Goal: Transaction & Acquisition: Purchase product/service

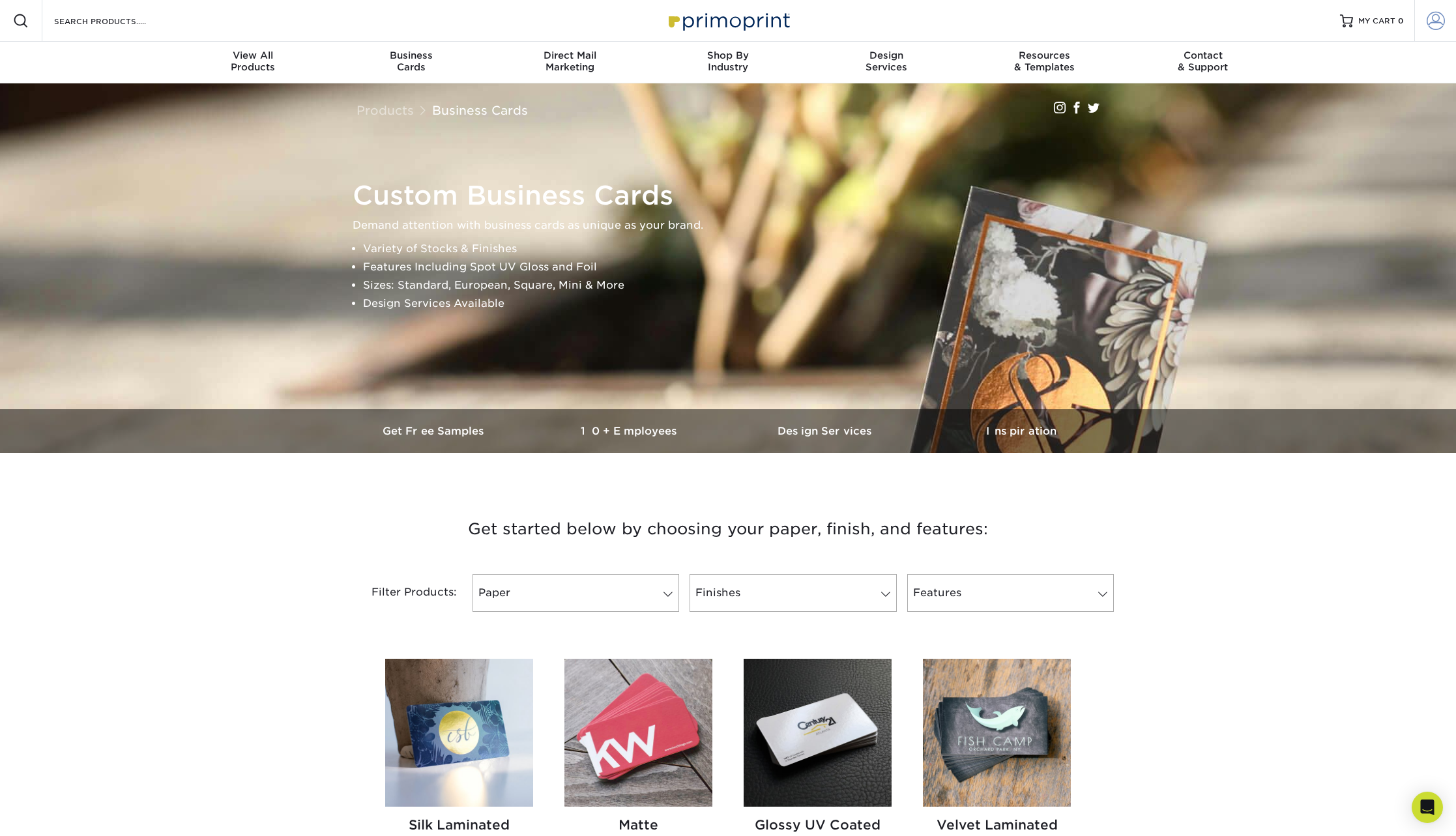
click at [1437, 22] on span at bounding box center [1436, 20] width 19 height 19
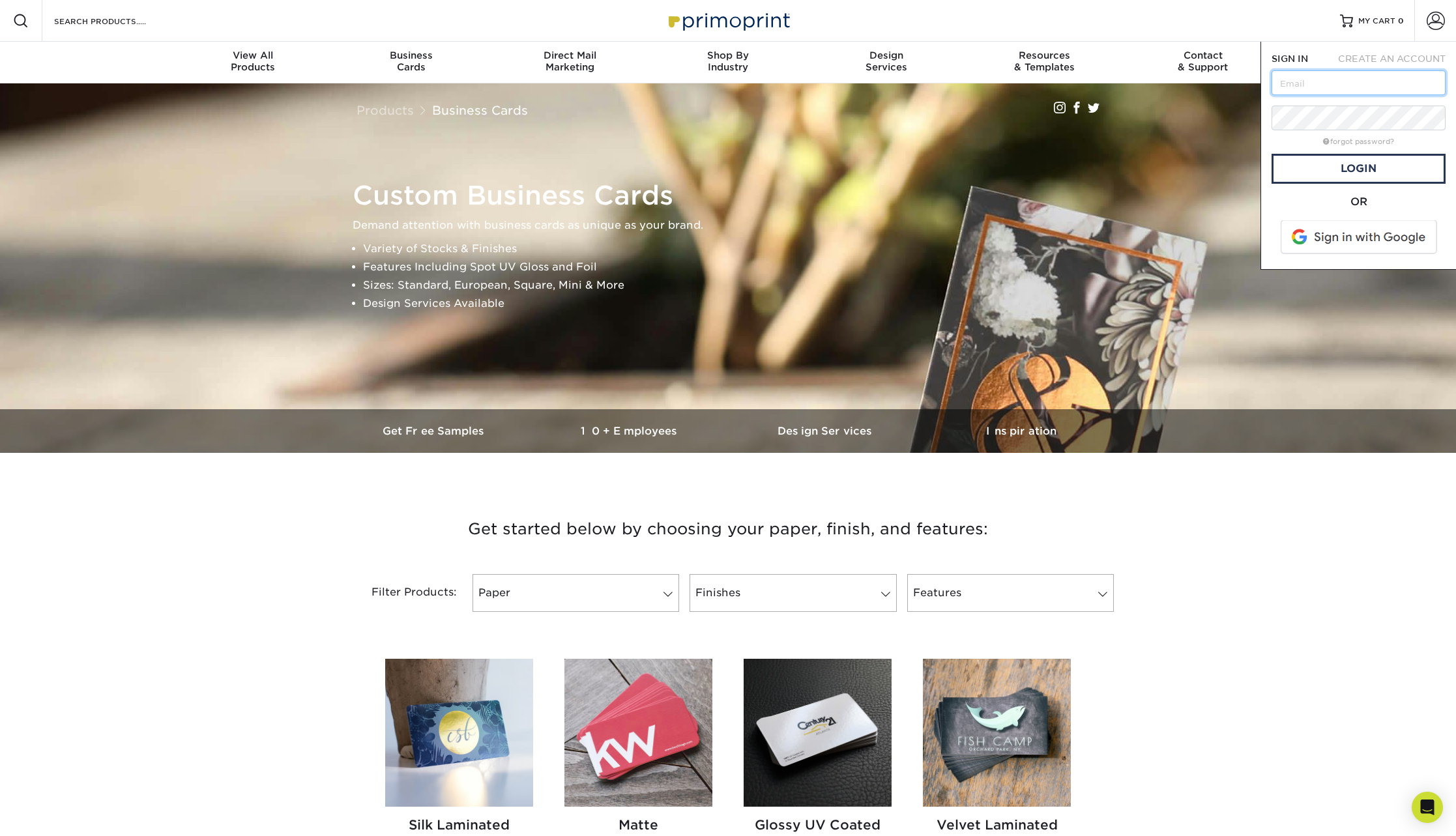
type input "Hmbg@aol.com"
click at [1291, 168] on link "Login" at bounding box center [1359, 168] width 174 height 30
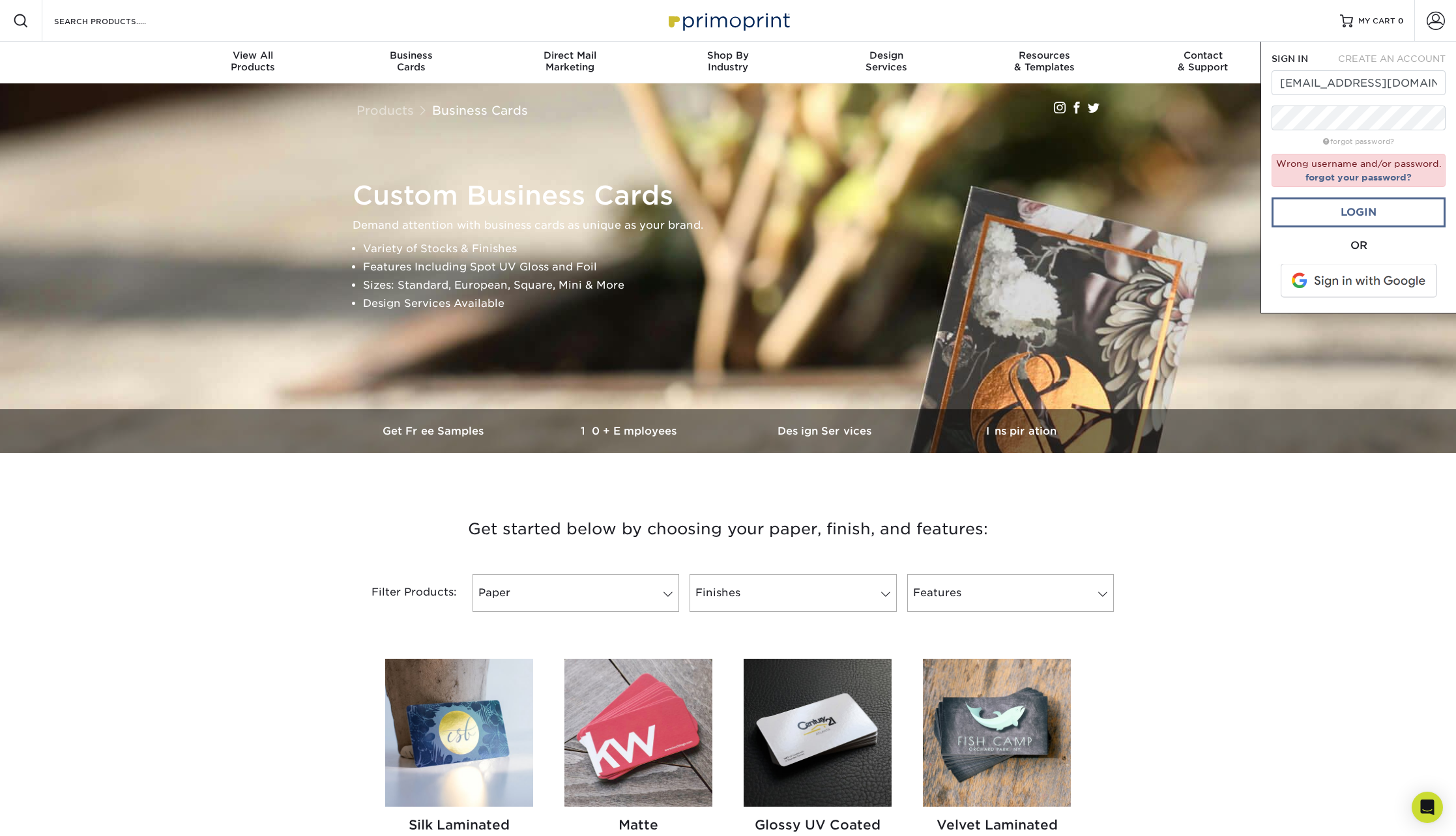
click at [1295, 215] on link "Login" at bounding box center [1359, 212] width 174 height 30
click at [1348, 175] on link "forgot your password?" at bounding box center [1359, 177] width 106 height 11
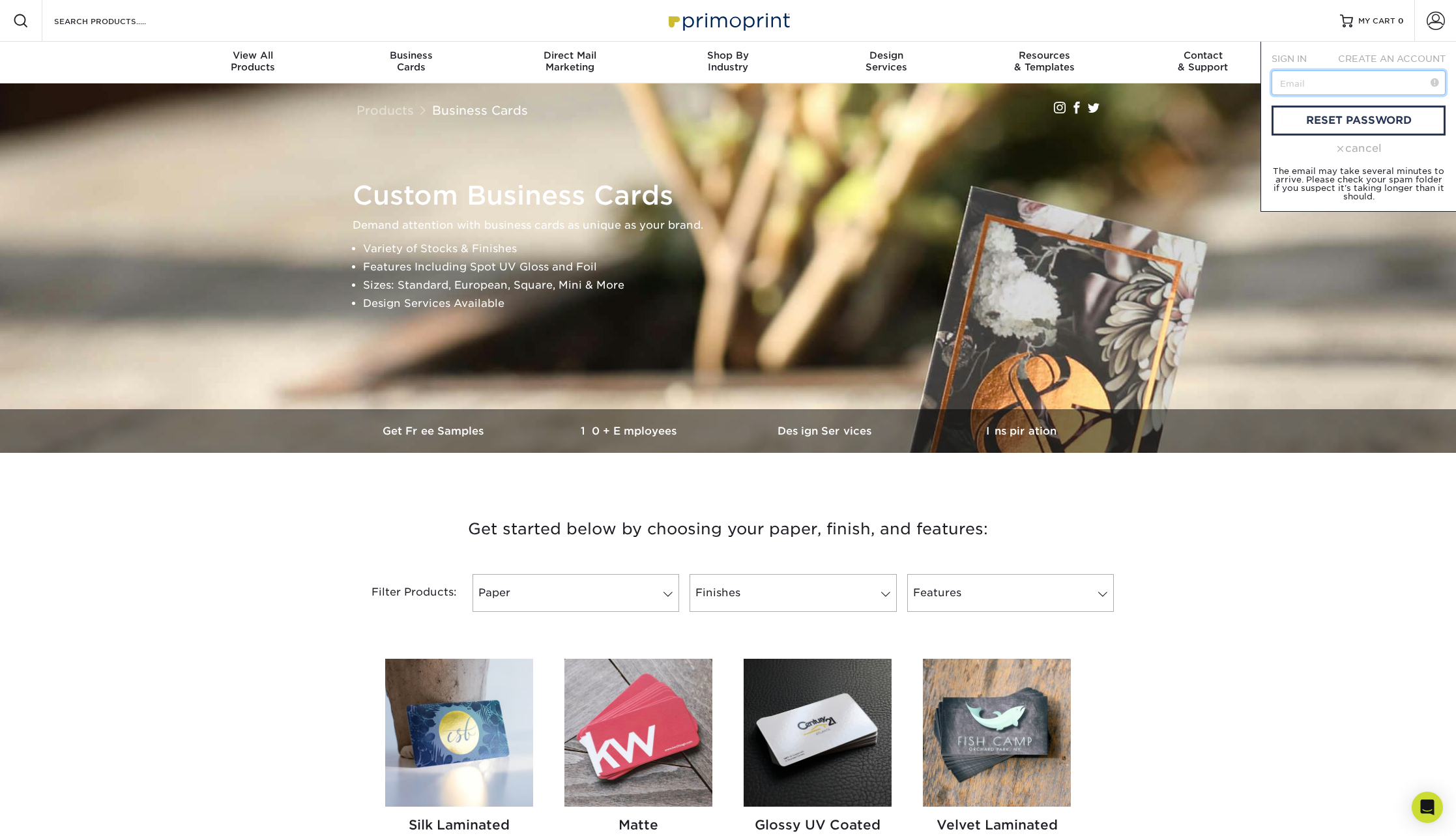
click at [1304, 82] on input "text" at bounding box center [1359, 83] width 174 height 25
type input "hmbg@aol.com"
click at [1285, 56] on span "SIGN IN" at bounding box center [1289, 58] width 35 height 11
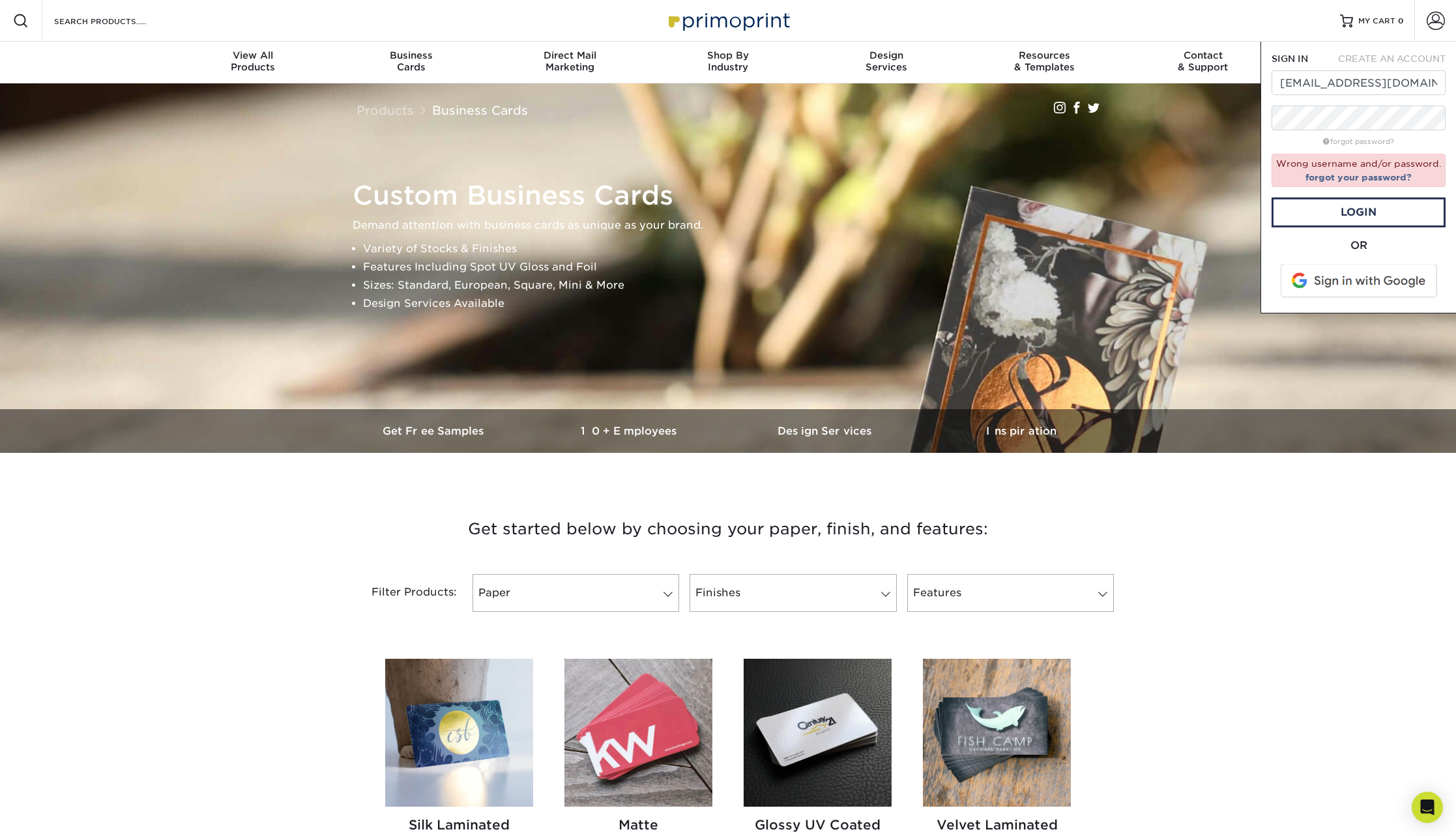
click at [1326, 280] on span at bounding box center [1360, 281] width 166 height 34
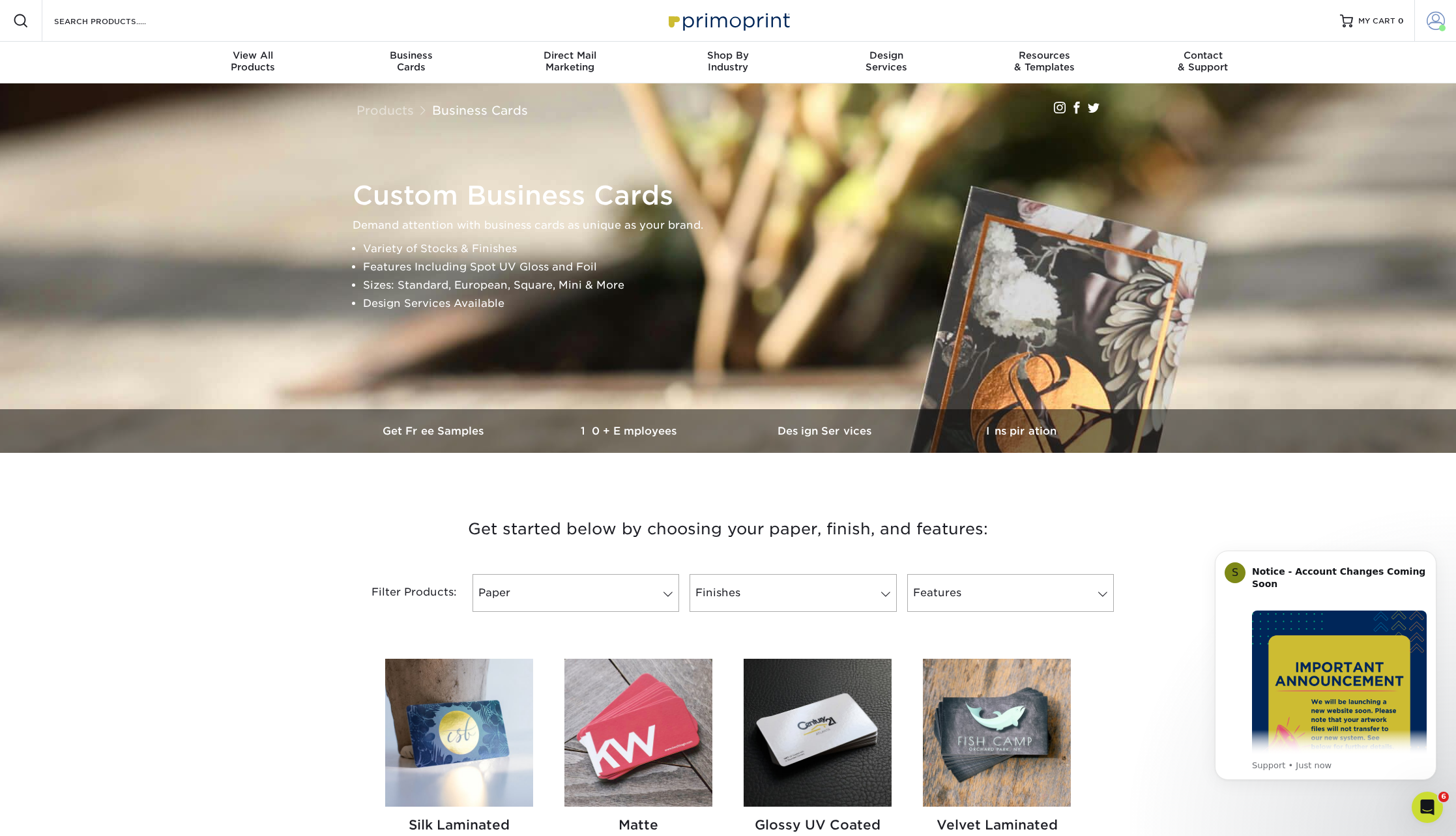
click at [1433, 22] on span at bounding box center [1436, 20] width 19 height 19
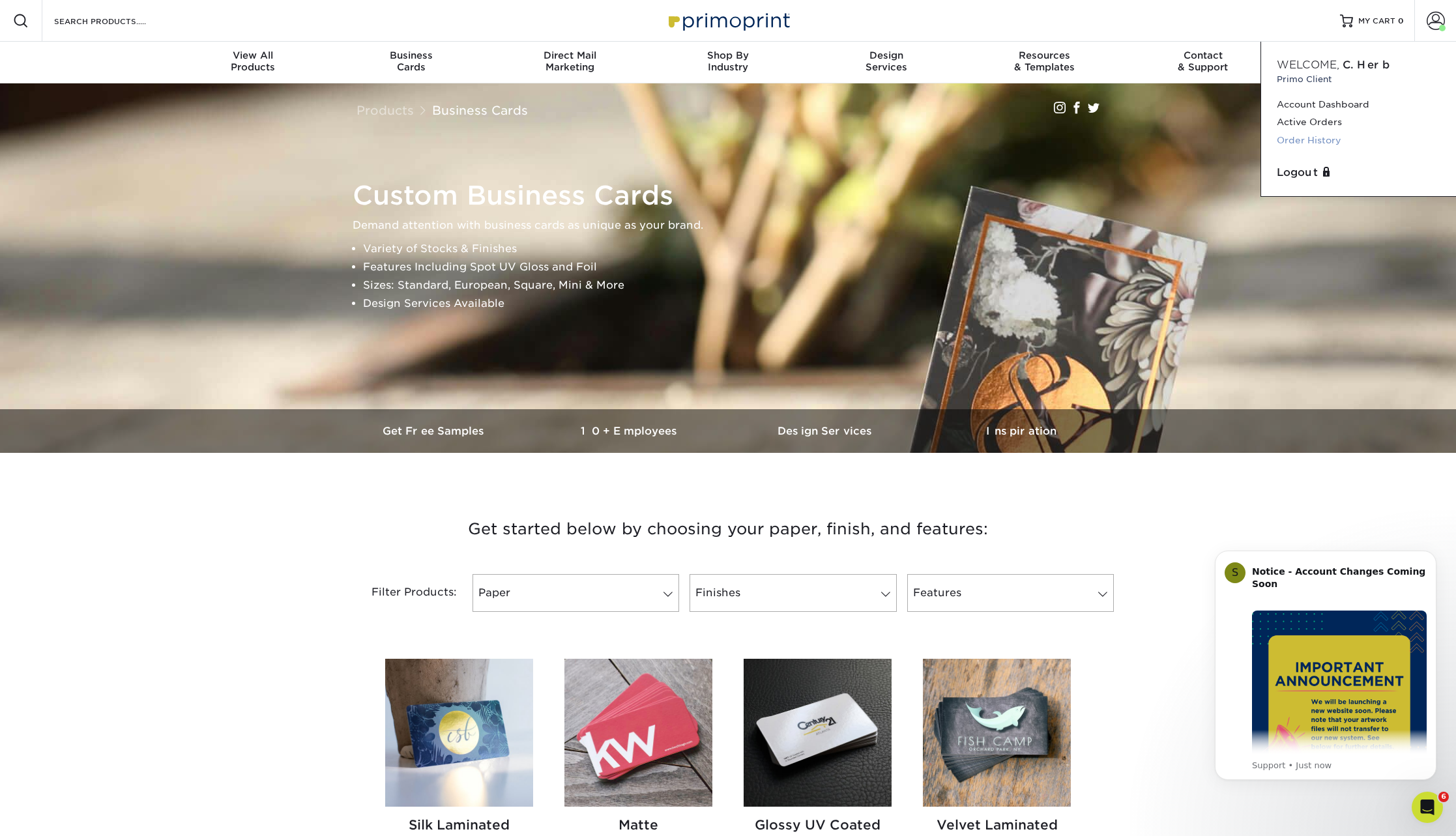
click at [1309, 139] on link "Order History" at bounding box center [1359, 141] width 164 height 18
click at [1286, 127] on link "Active Orders" at bounding box center [1359, 122] width 164 height 18
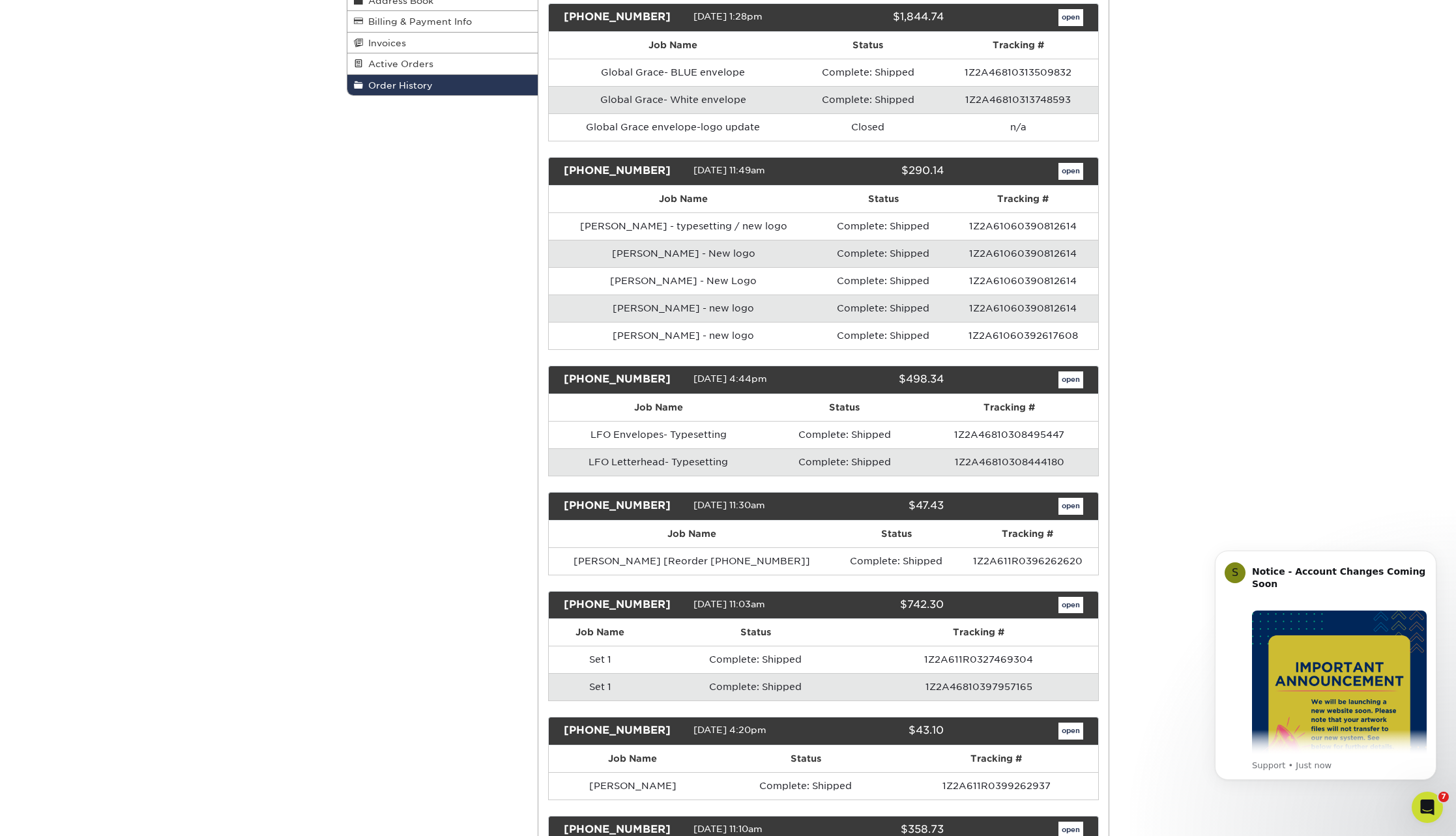
scroll to position [225, 0]
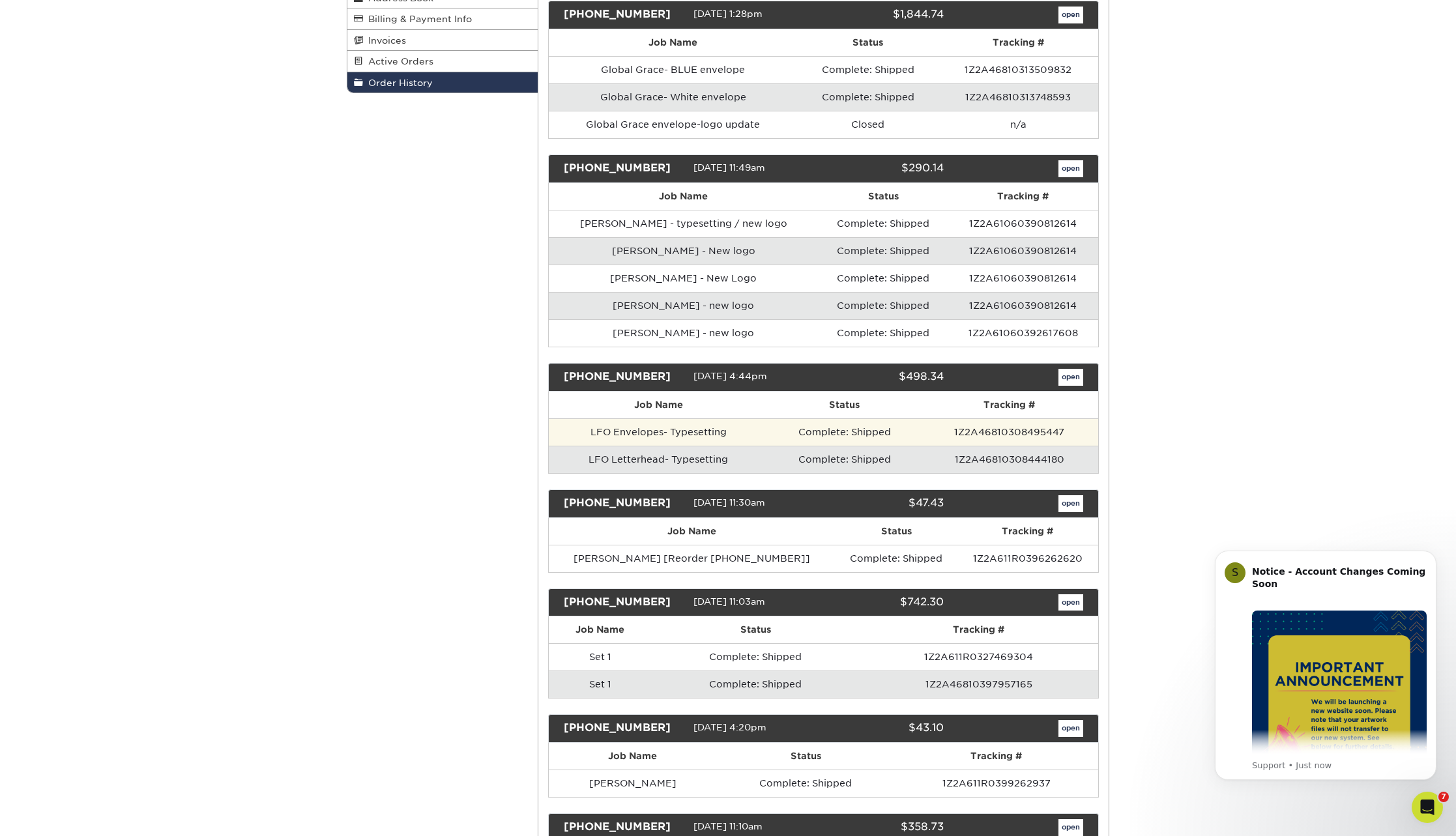
click at [622, 430] on td "LFO Envelopes- Typesetting" at bounding box center [658, 433] width 220 height 28
click at [987, 430] on td "1Z2A46810308495447" at bounding box center [1010, 433] width 178 height 28
click at [1074, 377] on link "open" at bounding box center [1071, 377] width 25 height 17
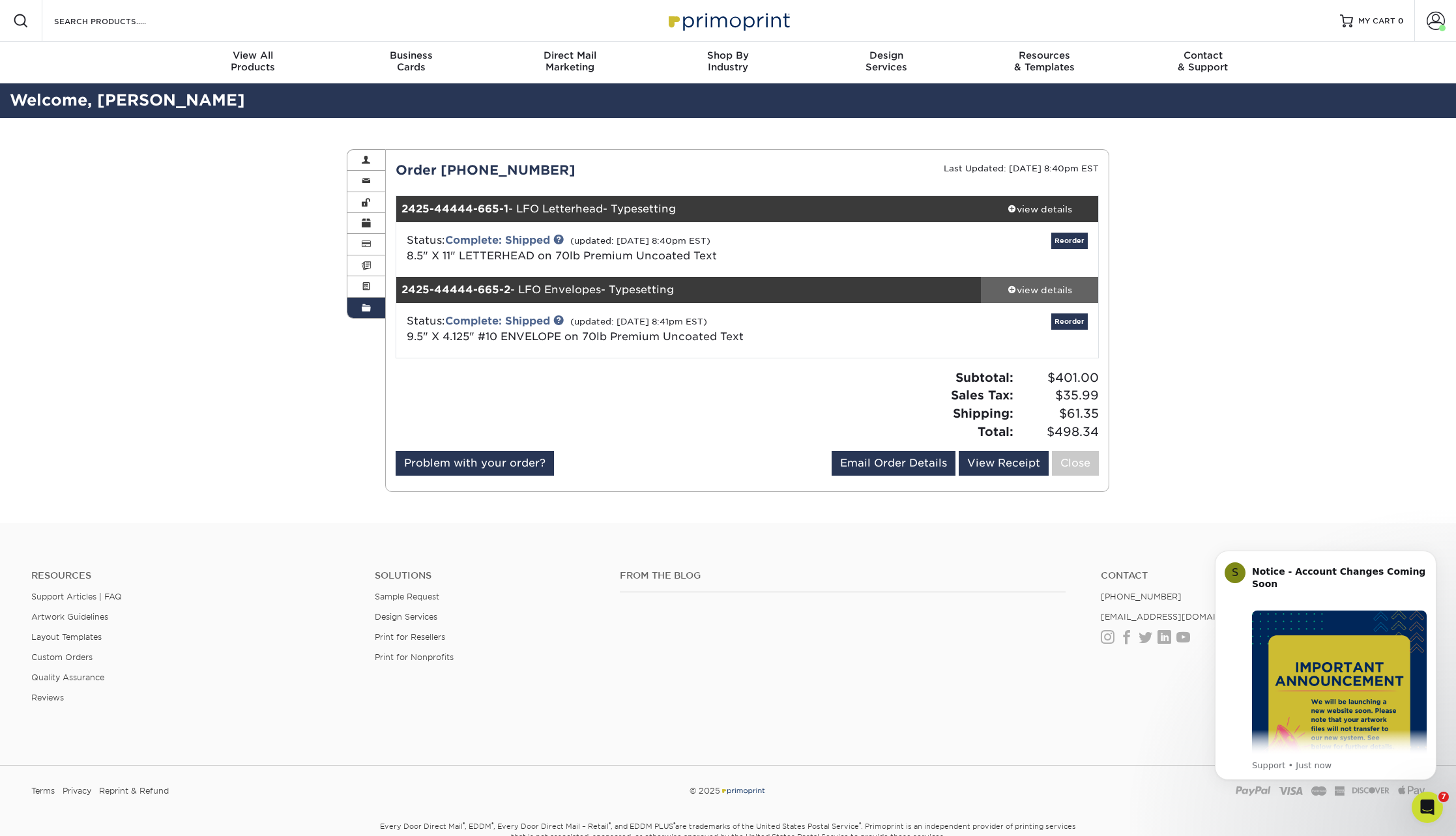
click at [1027, 287] on div "view details" at bounding box center [1040, 290] width 117 height 13
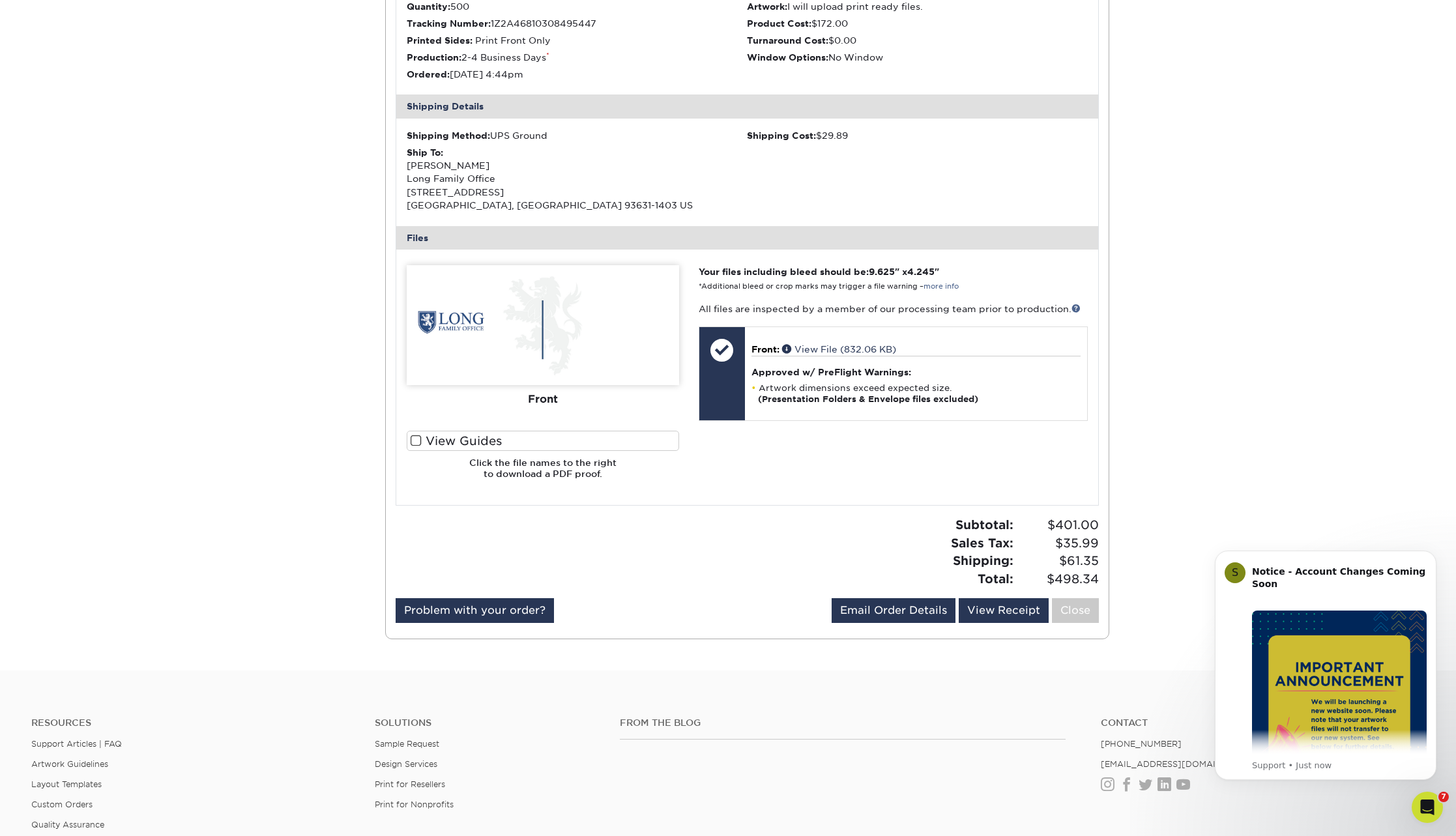
scroll to position [395, 0]
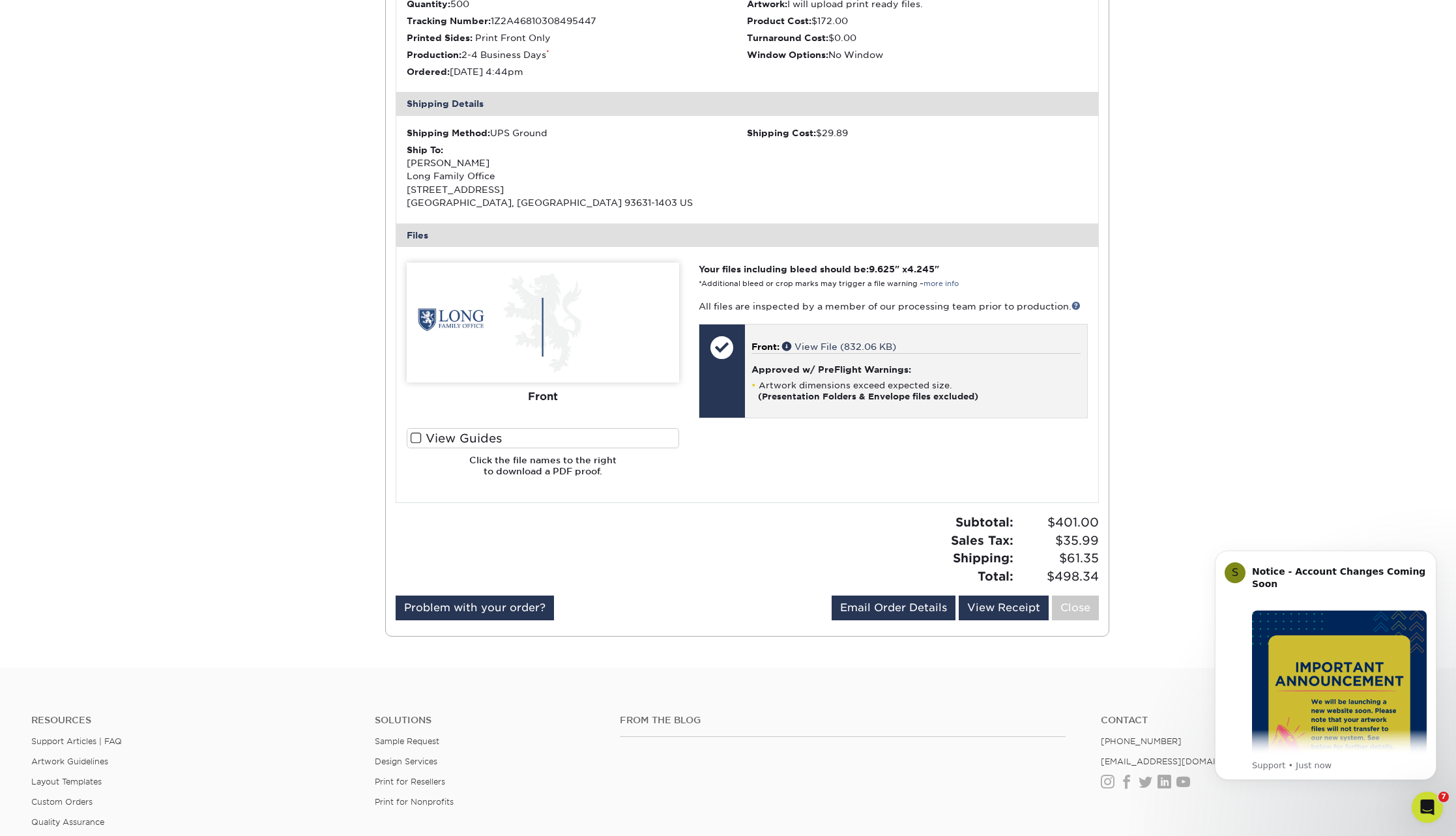
click at [769, 342] on span "Front:" at bounding box center [766, 347] width 28 height 11
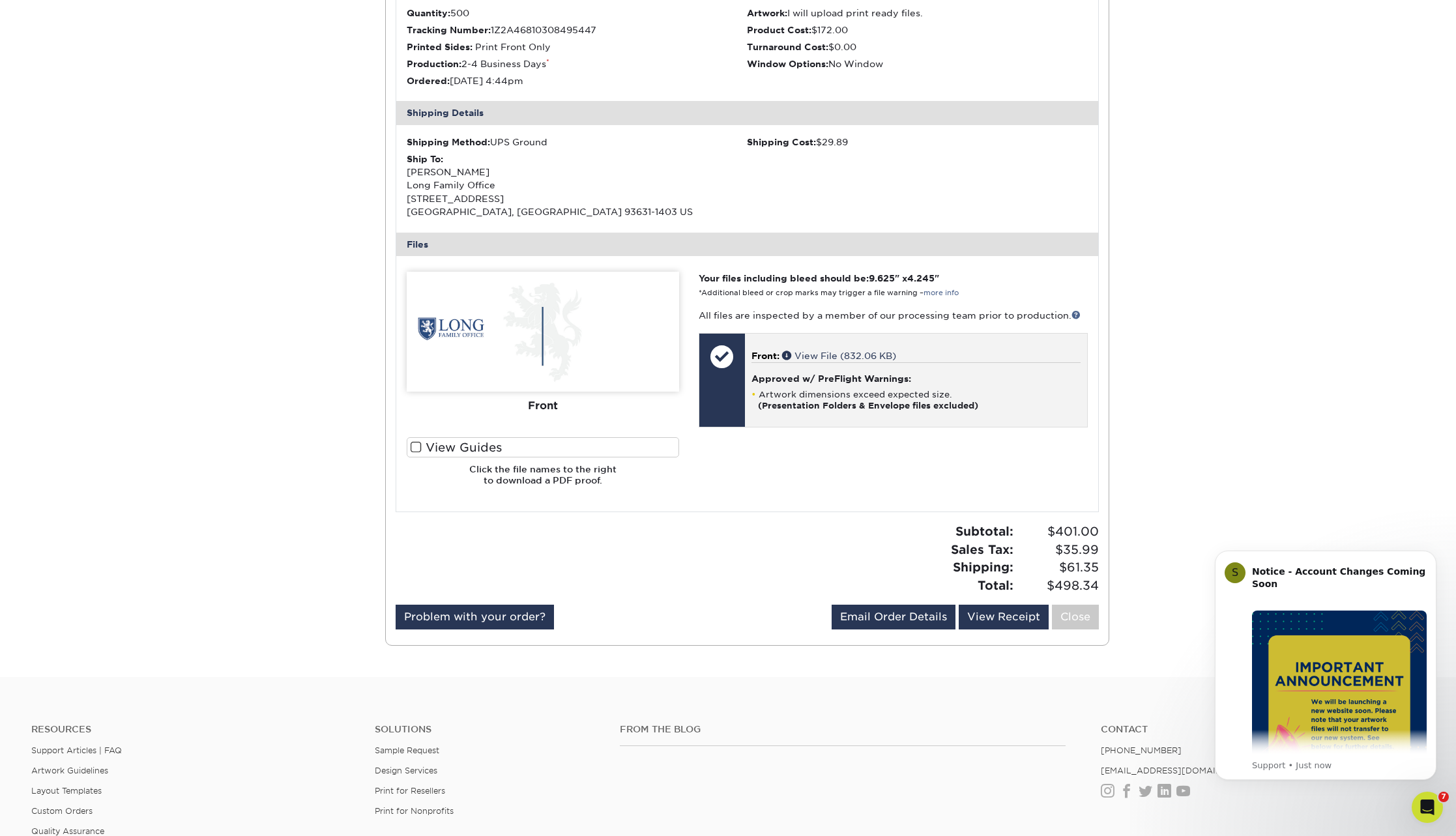
scroll to position [390, 0]
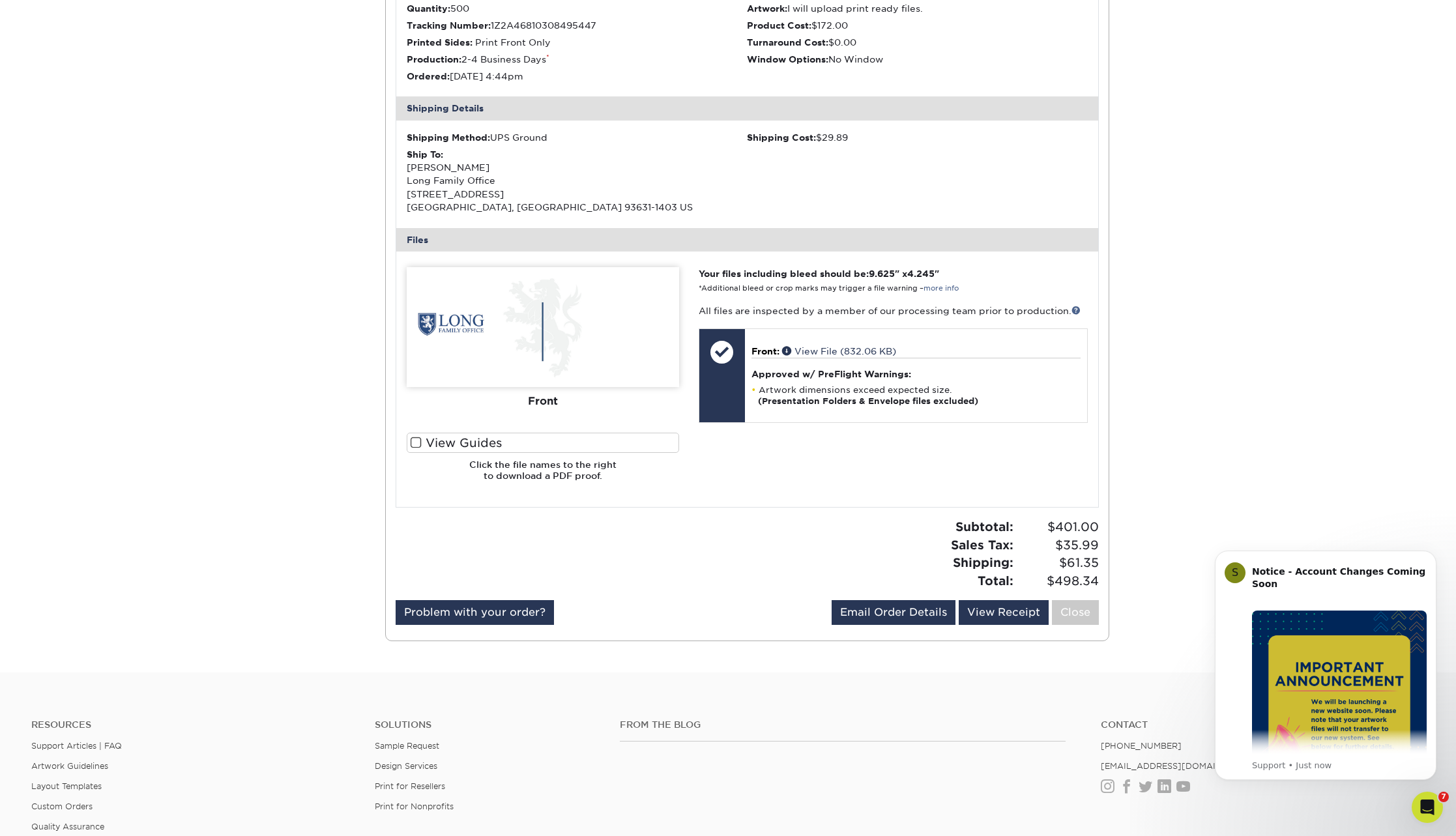
click at [536, 394] on div "Front" at bounding box center [543, 401] width 272 height 28
click at [530, 346] on img at bounding box center [543, 327] width 272 height 120
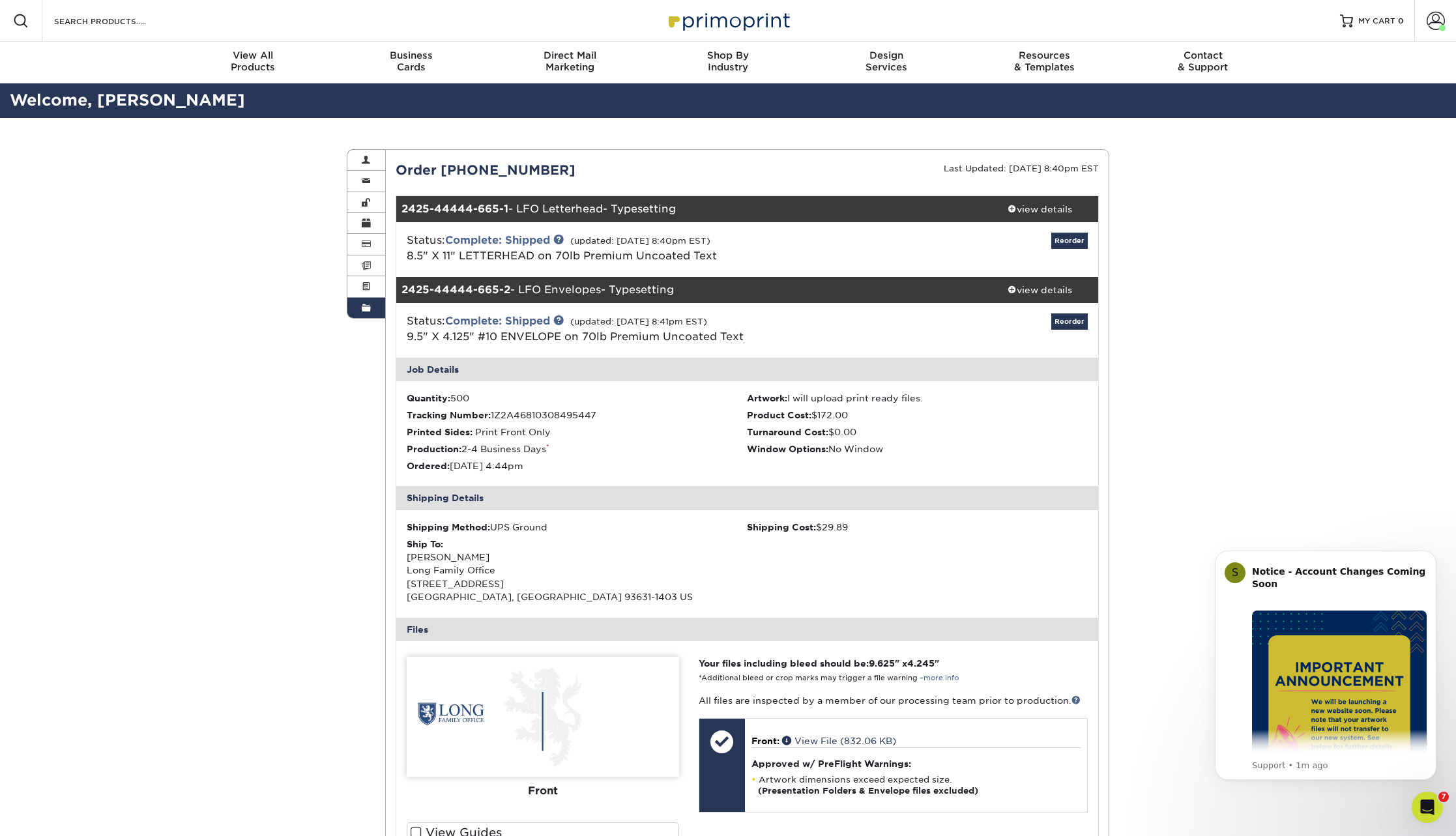
scroll to position [0, 0]
click at [1025, 288] on div "view details" at bounding box center [1040, 290] width 117 height 13
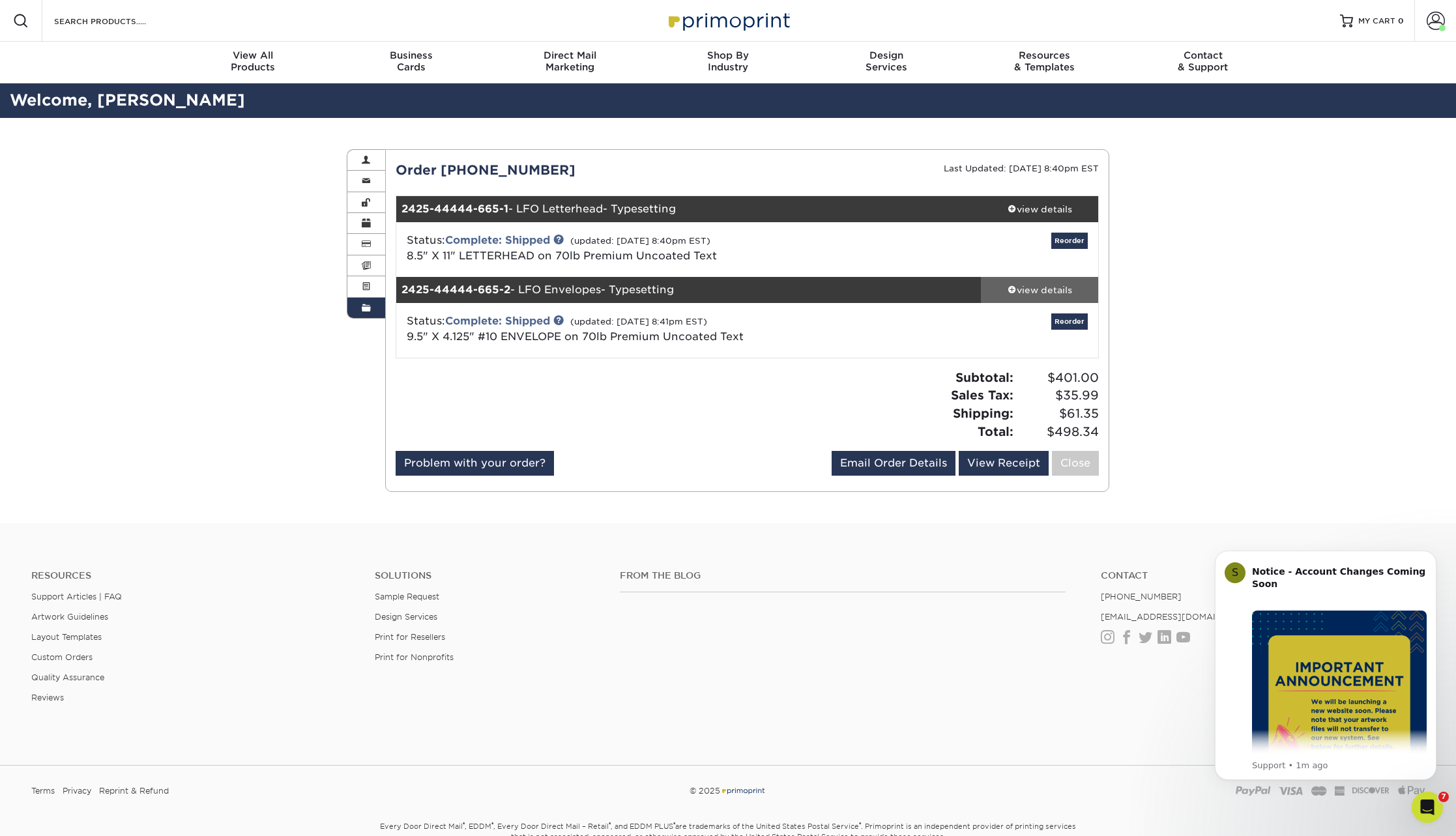
click at [1025, 288] on div "view details" at bounding box center [1040, 290] width 117 height 13
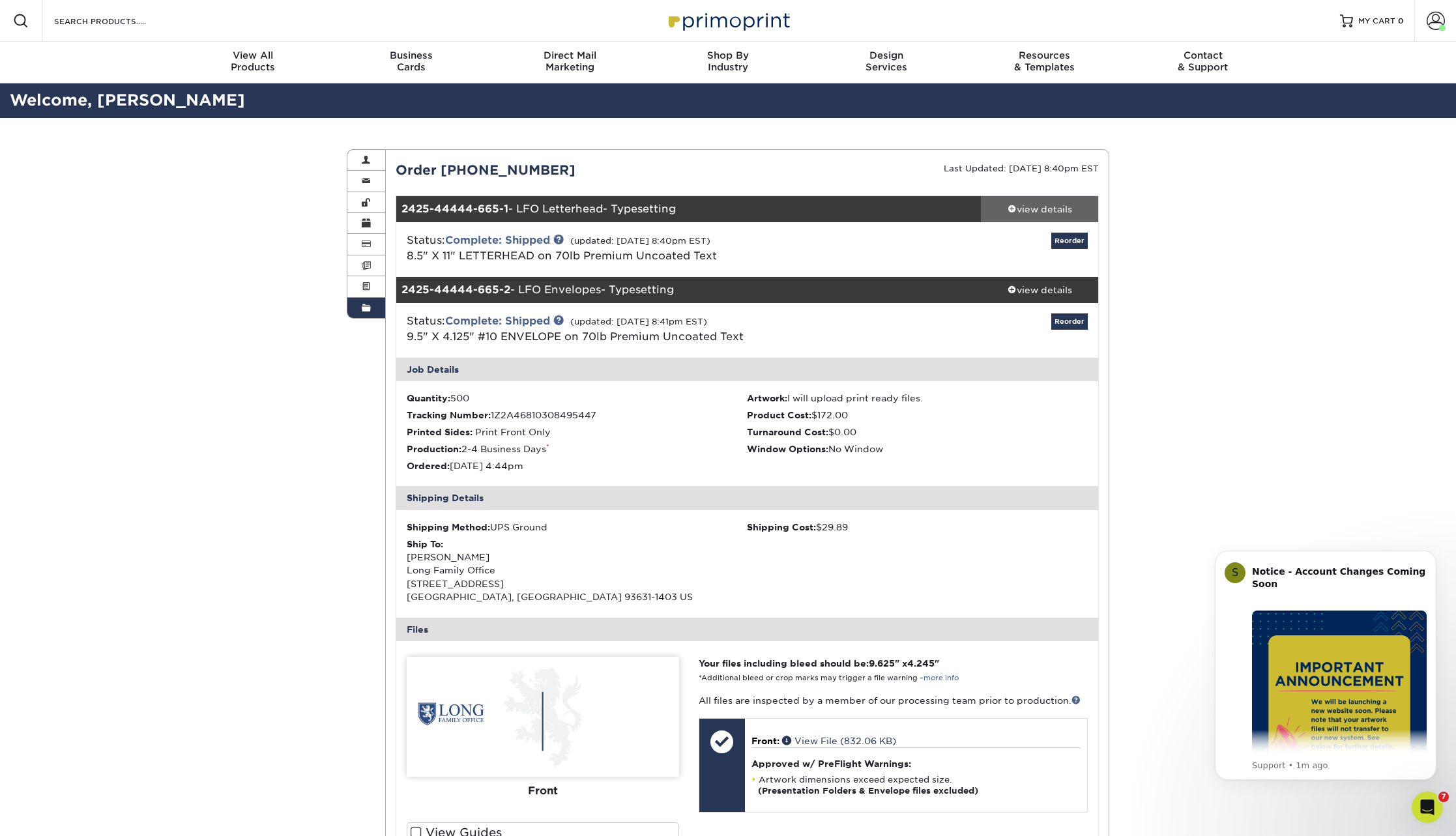
click at [1037, 207] on div "view details" at bounding box center [1040, 209] width 117 height 13
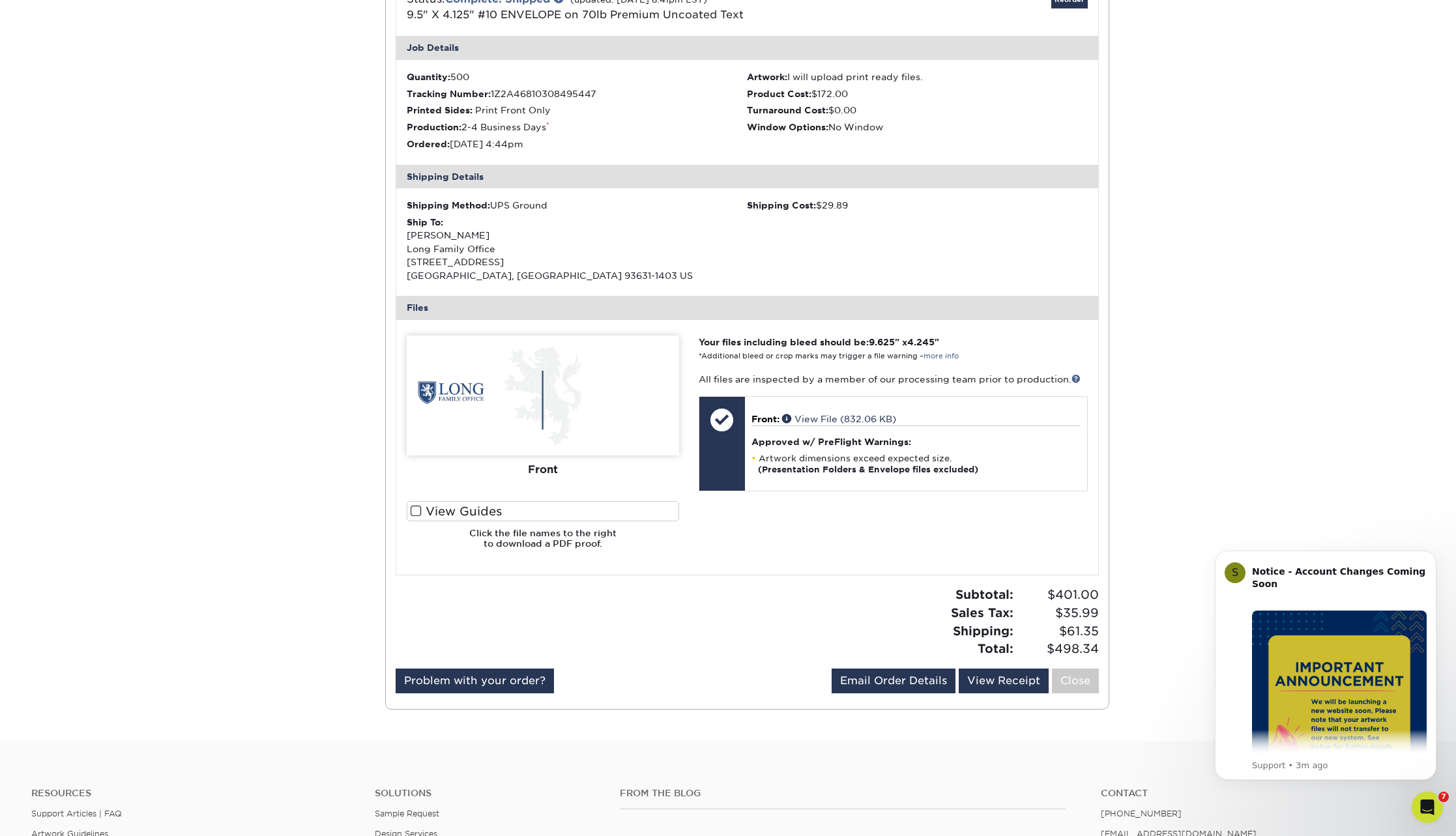
scroll to position [1108, 0]
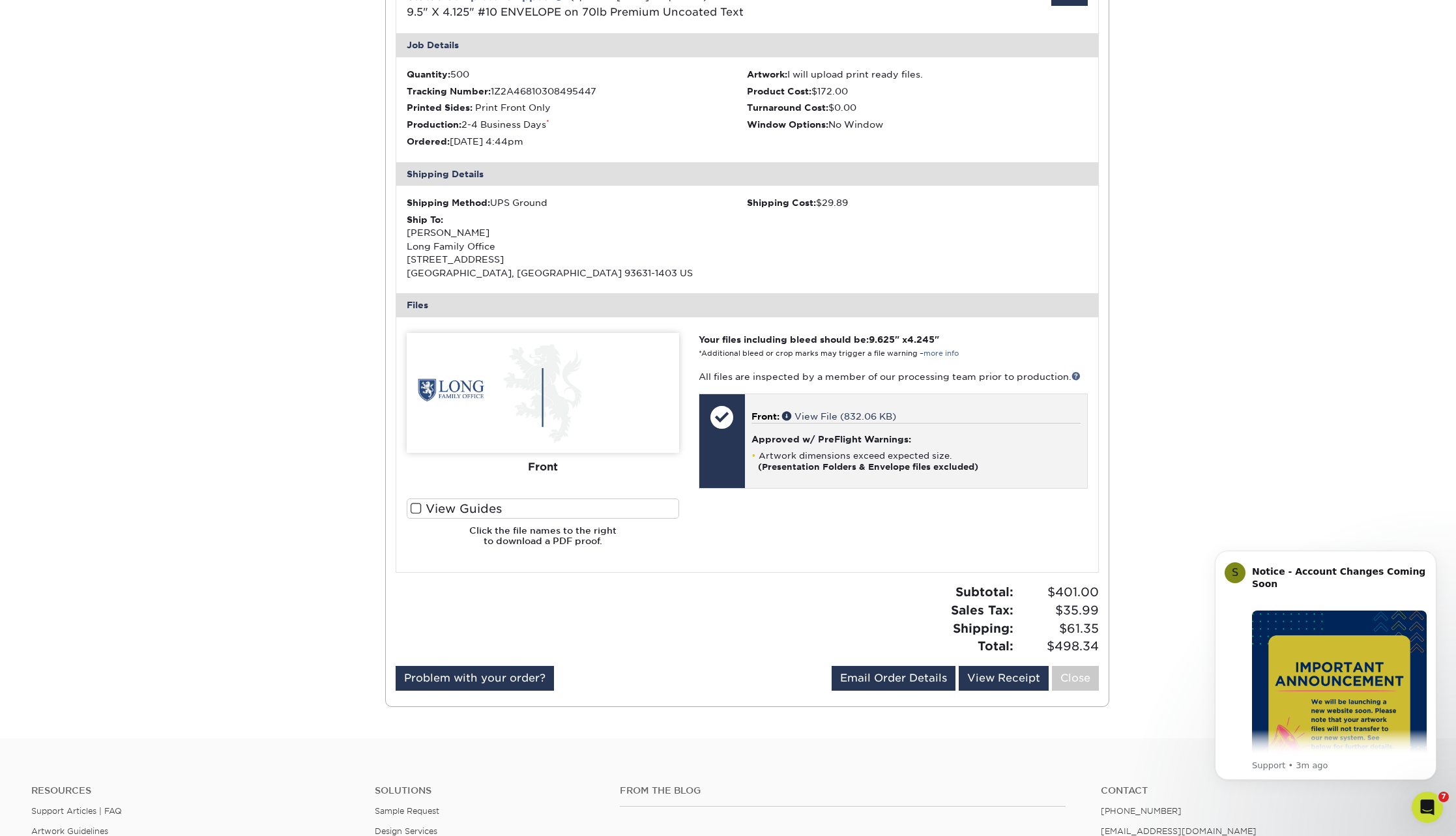
click at [768, 412] on span "Front:" at bounding box center [766, 416] width 28 height 11
click at [839, 462] on strong "(Presentation Folders & Envelope files excluded)" at bounding box center [869, 467] width 220 height 10
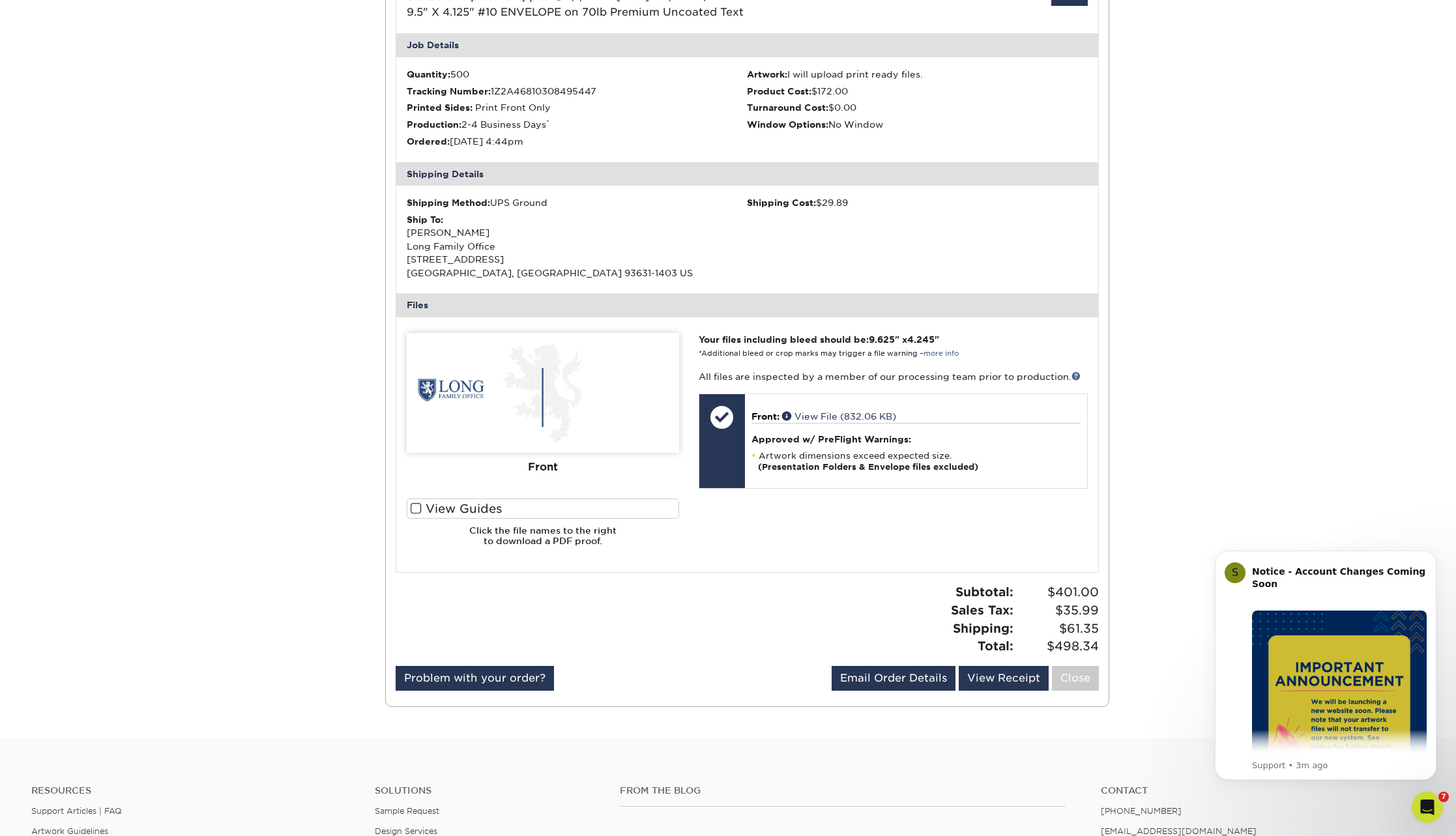
click at [456, 499] on label "View Guides" at bounding box center [543, 509] width 272 height 20
click at [0, 0] on input "View Guides" at bounding box center [0, 0] width 0 height 0
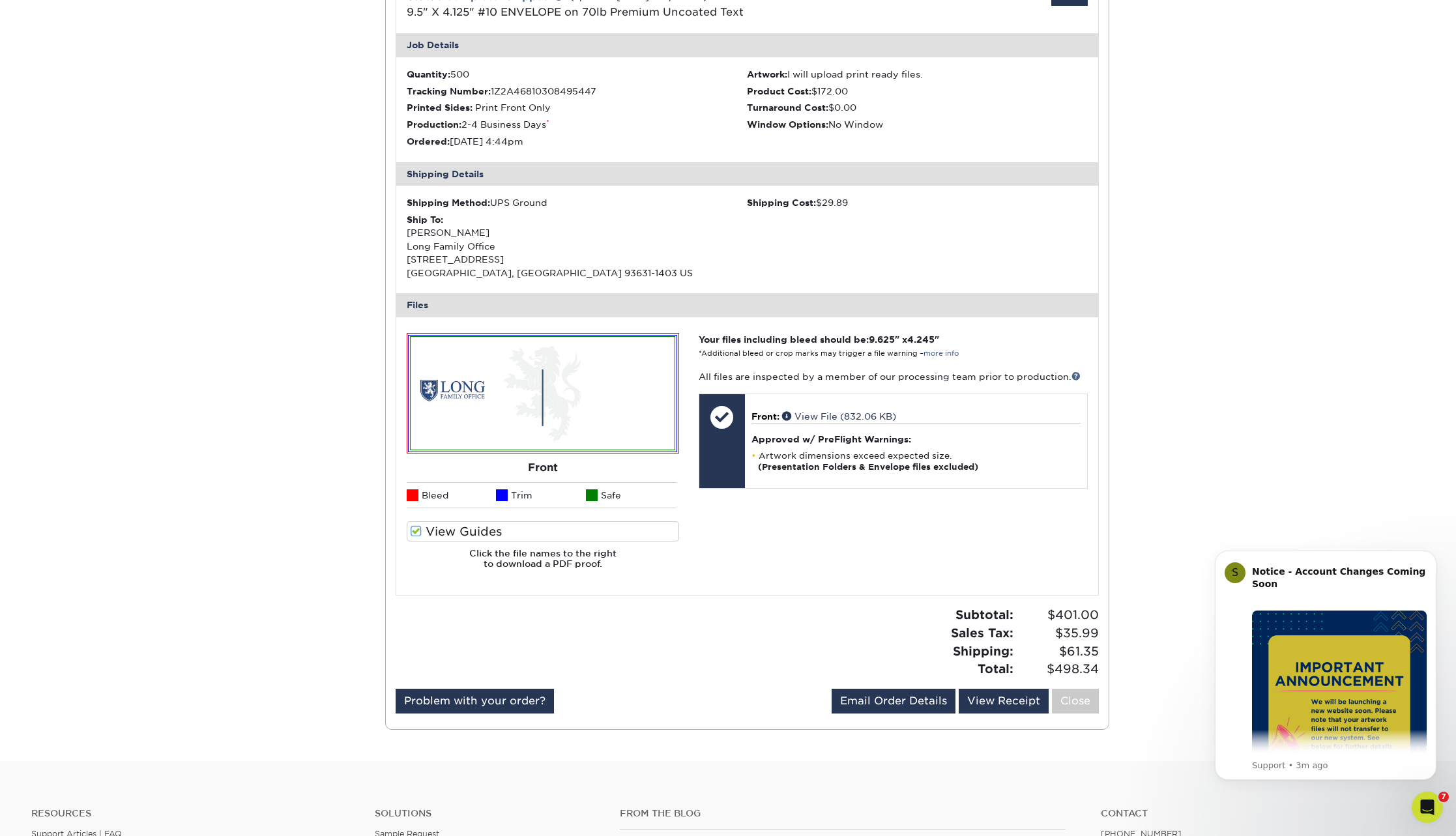
click at [562, 412] on img at bounding box center [543, 393] width 264 height 113
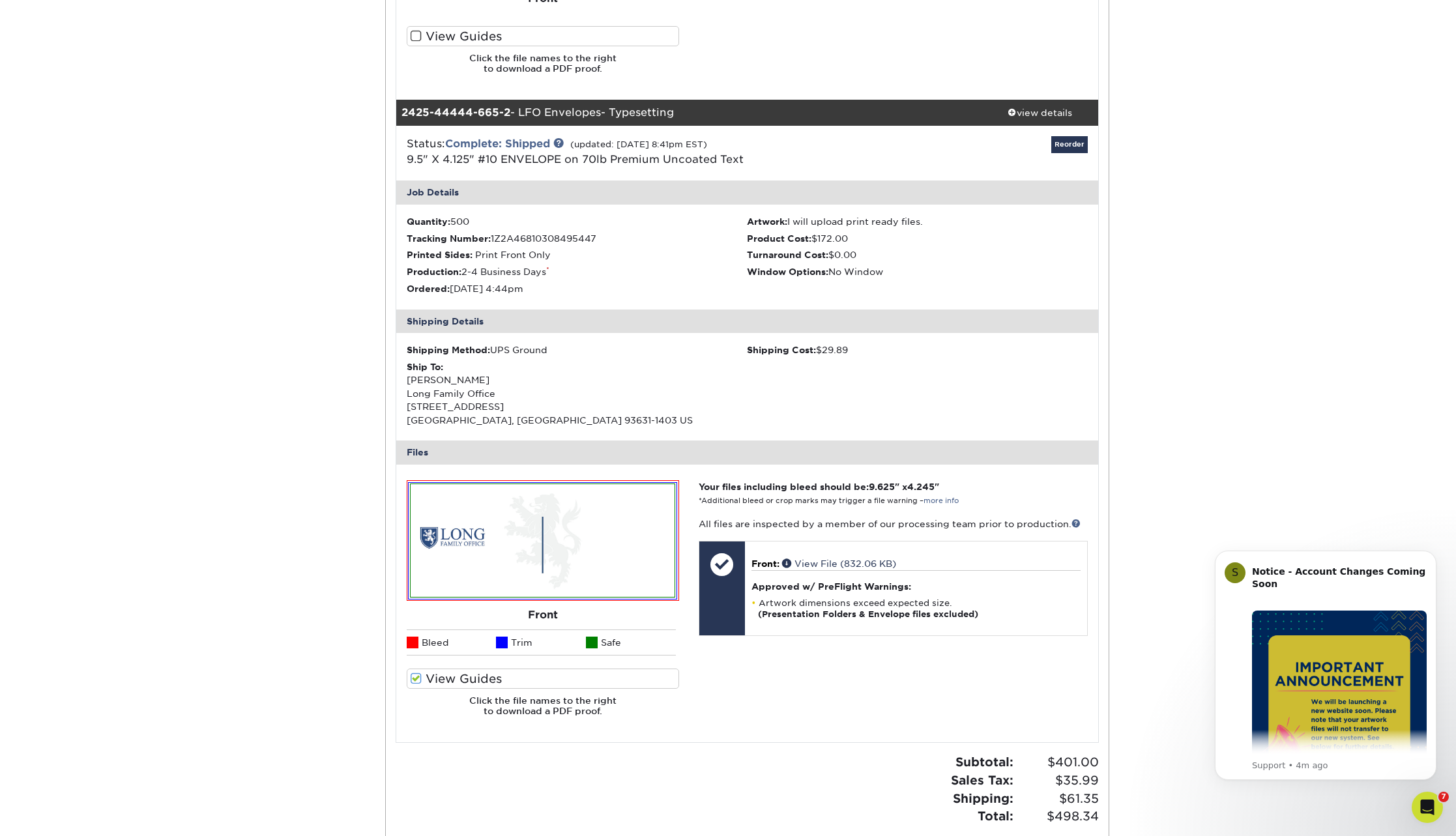
scroll to position [960, 0]
click at [416, 673] on span at bounding box center [416, 679] width 11 height 12
click at [0, 0] on input "View Guides" at bounding box center [0, 0] width 0 height 0
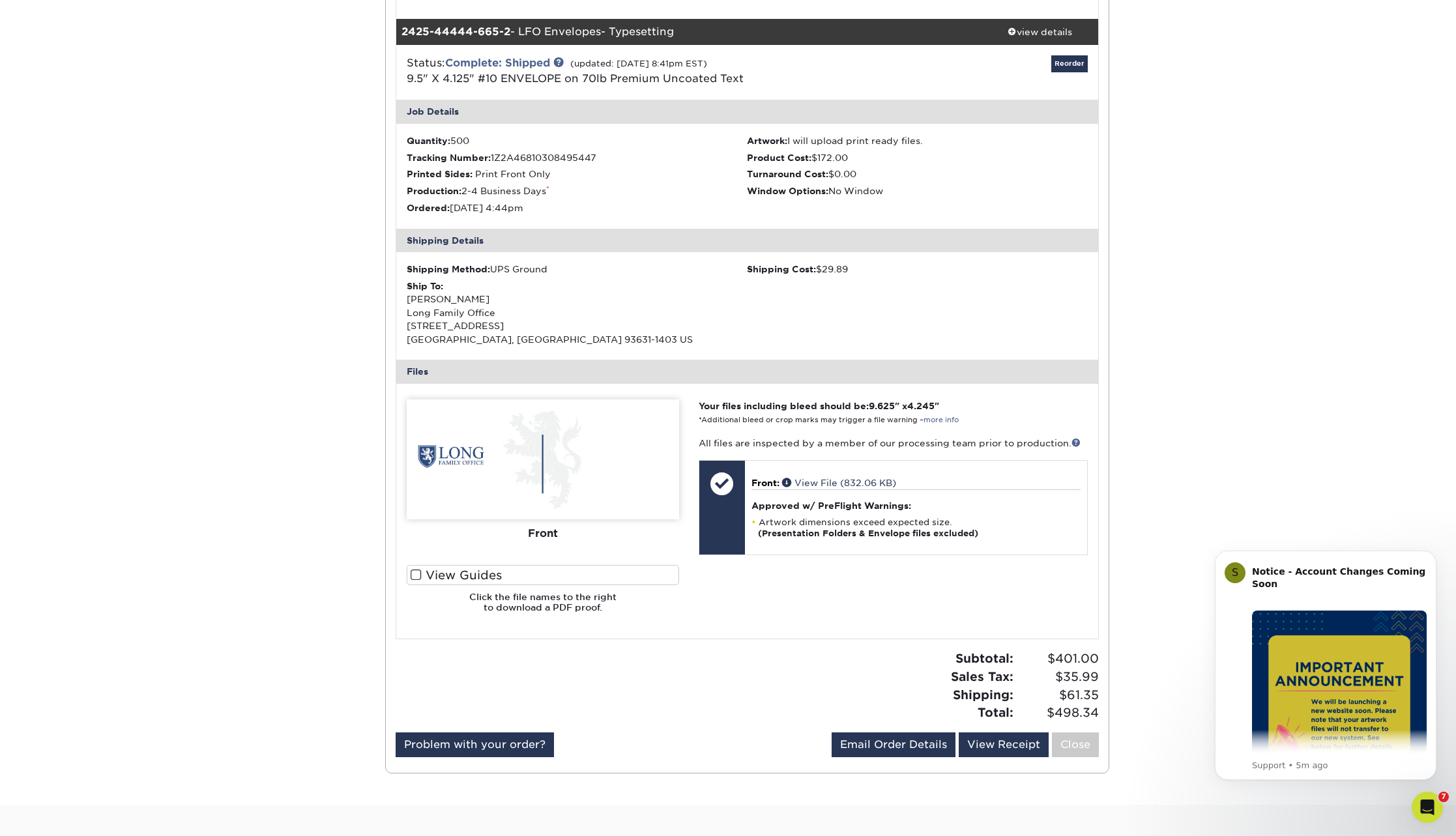
scroll to position [1043, 0]
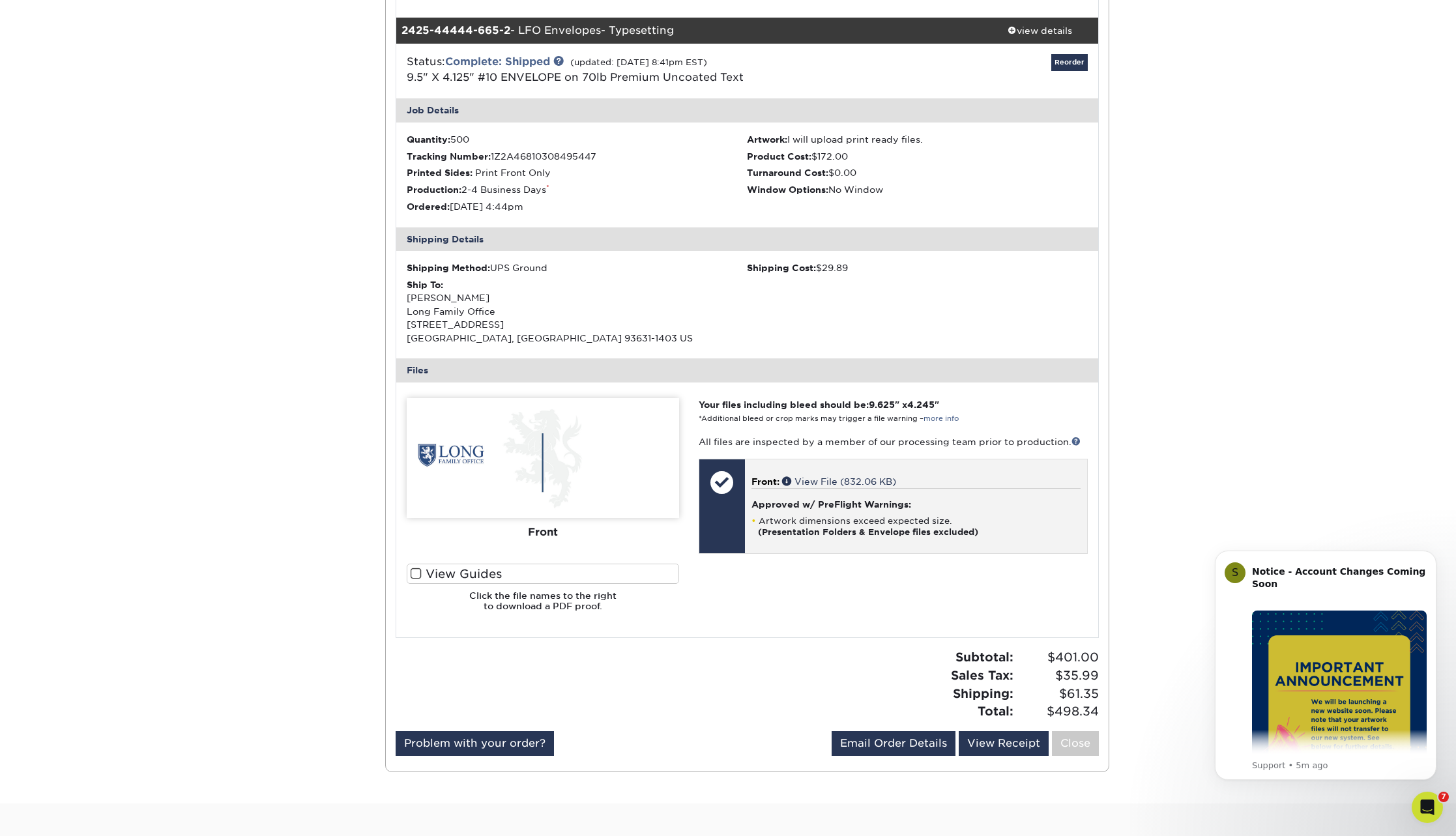
click at [803, 527] on strong "(Presentation Folders & Envelope files excluded)" at bounding box center [869, 532] width 220 height 10
click at [831, 476] on link "View File (832.06 KB)" at bounding box center [839, 481] width 114 height 11
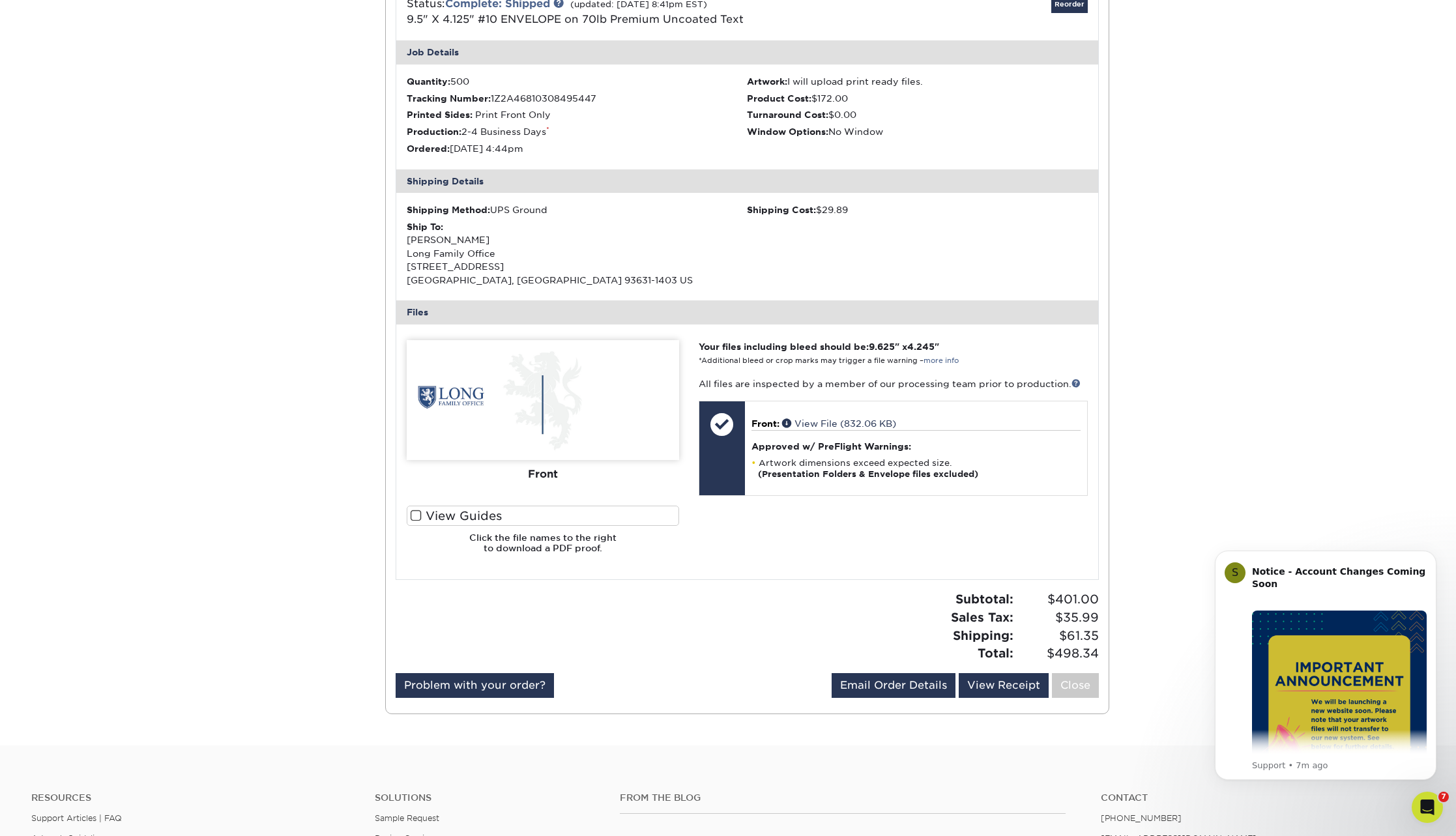
scroll to position [1100, 0]
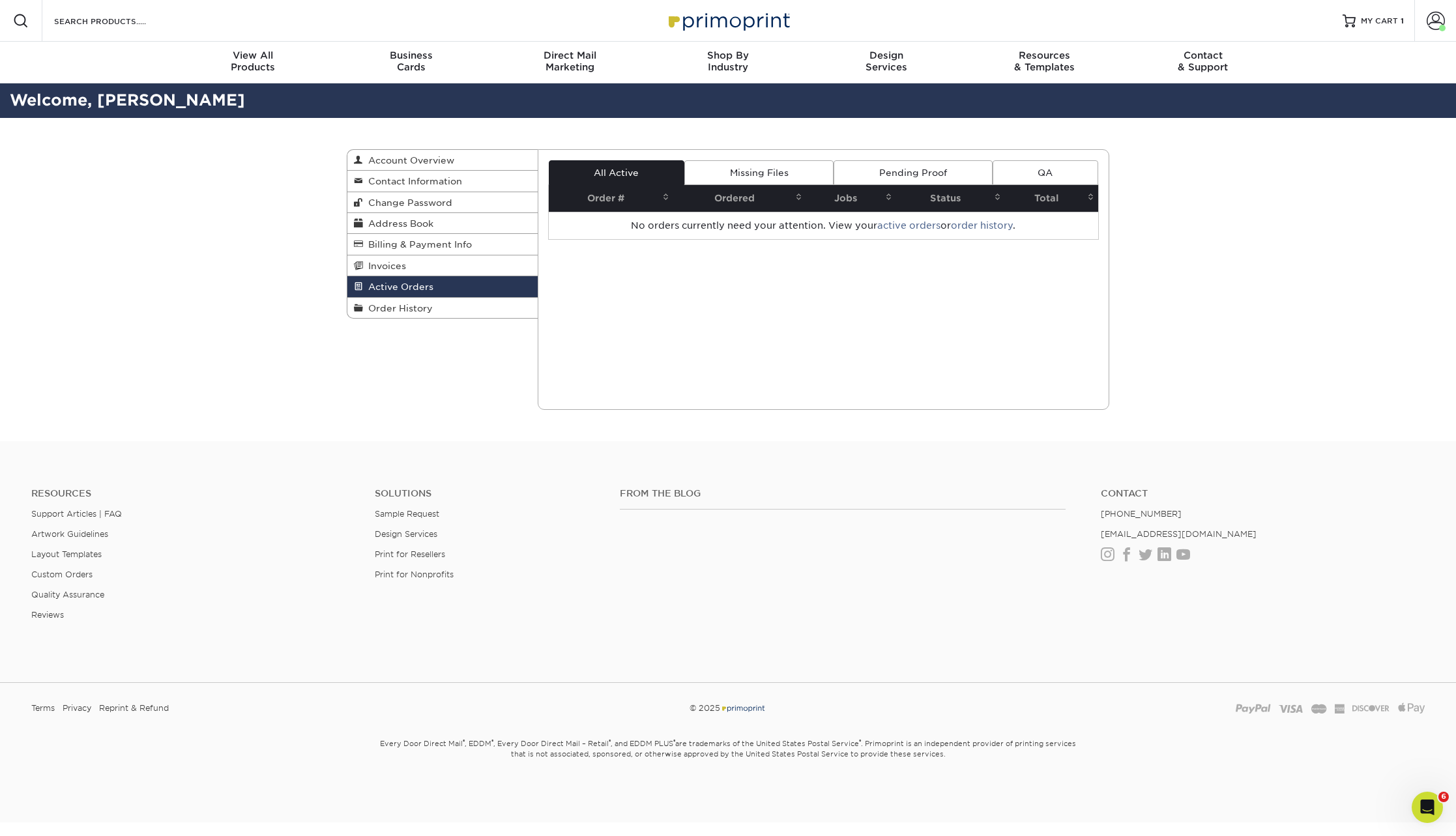
click at [1259, 215] on div "Active Orders Account Overview Contact Information Change Password Address Book…" at bounding box center [728, 279] width 1456 height 323
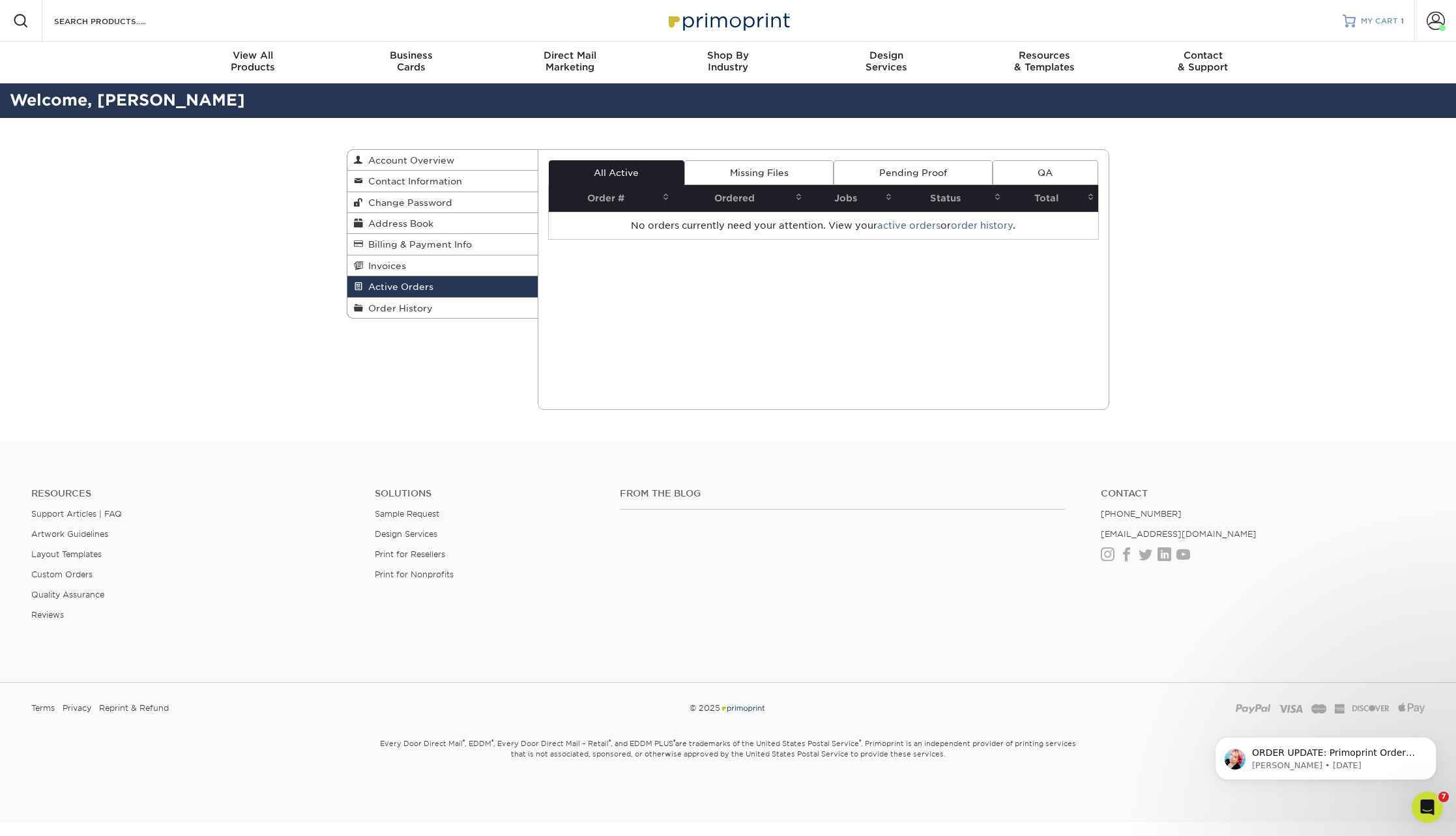
click at [1373, 18] on span "MY CART" at bounding box center [1380, 21] width 37 height 11
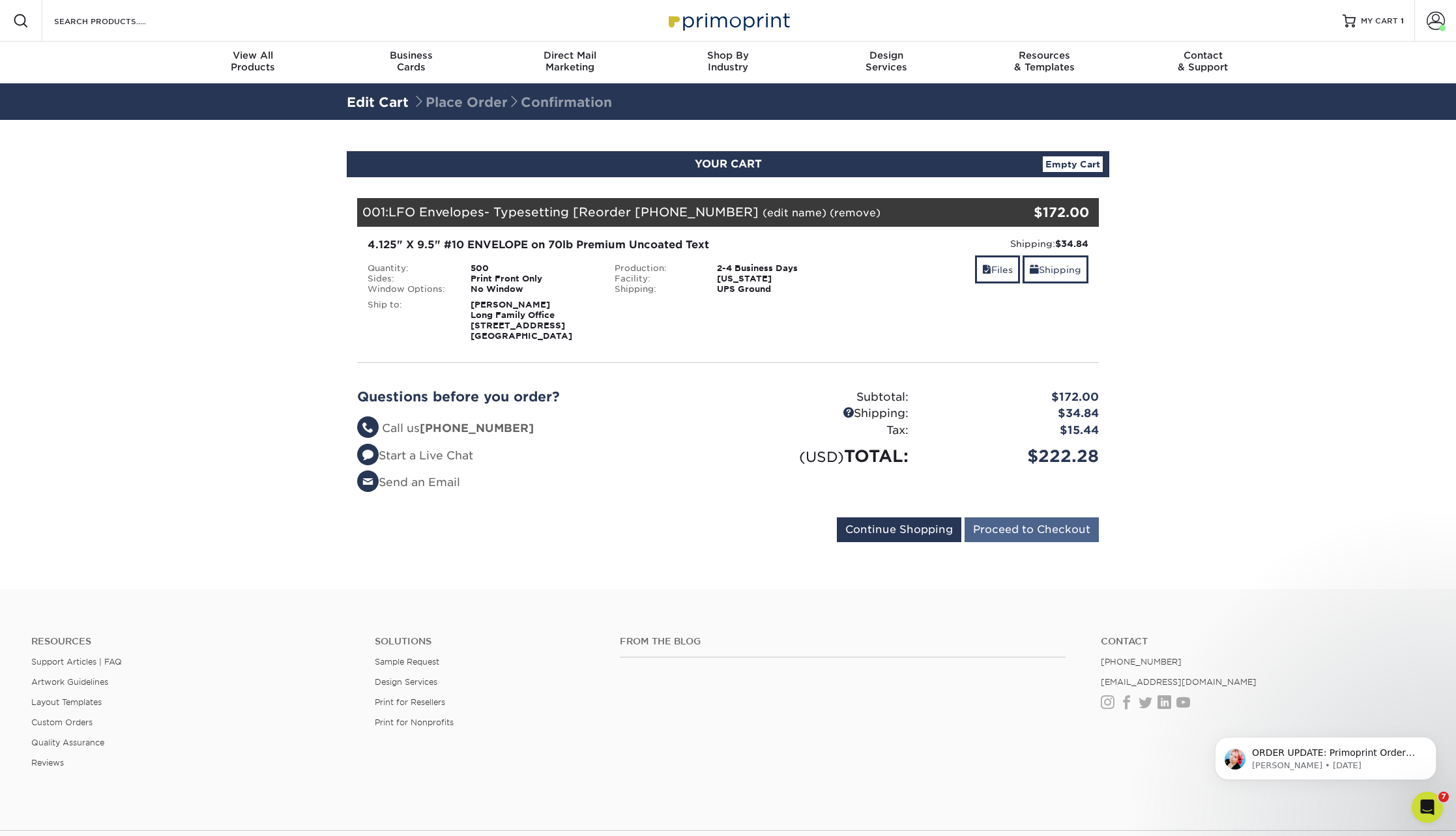
click at [1011, 526] on input "Proceed to Checkout" at bounding box center [1032, 530] width 134 height 25
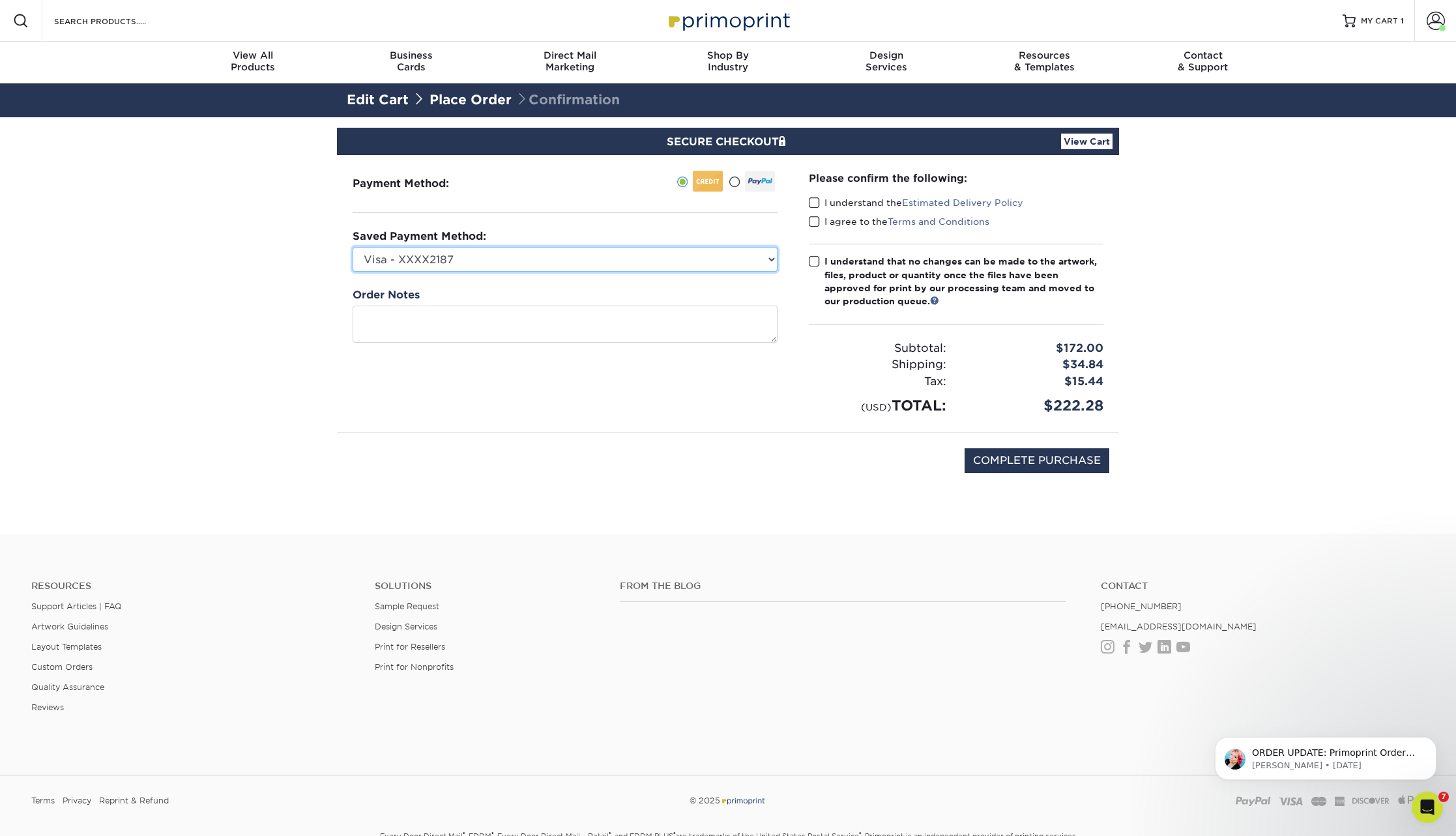
select select
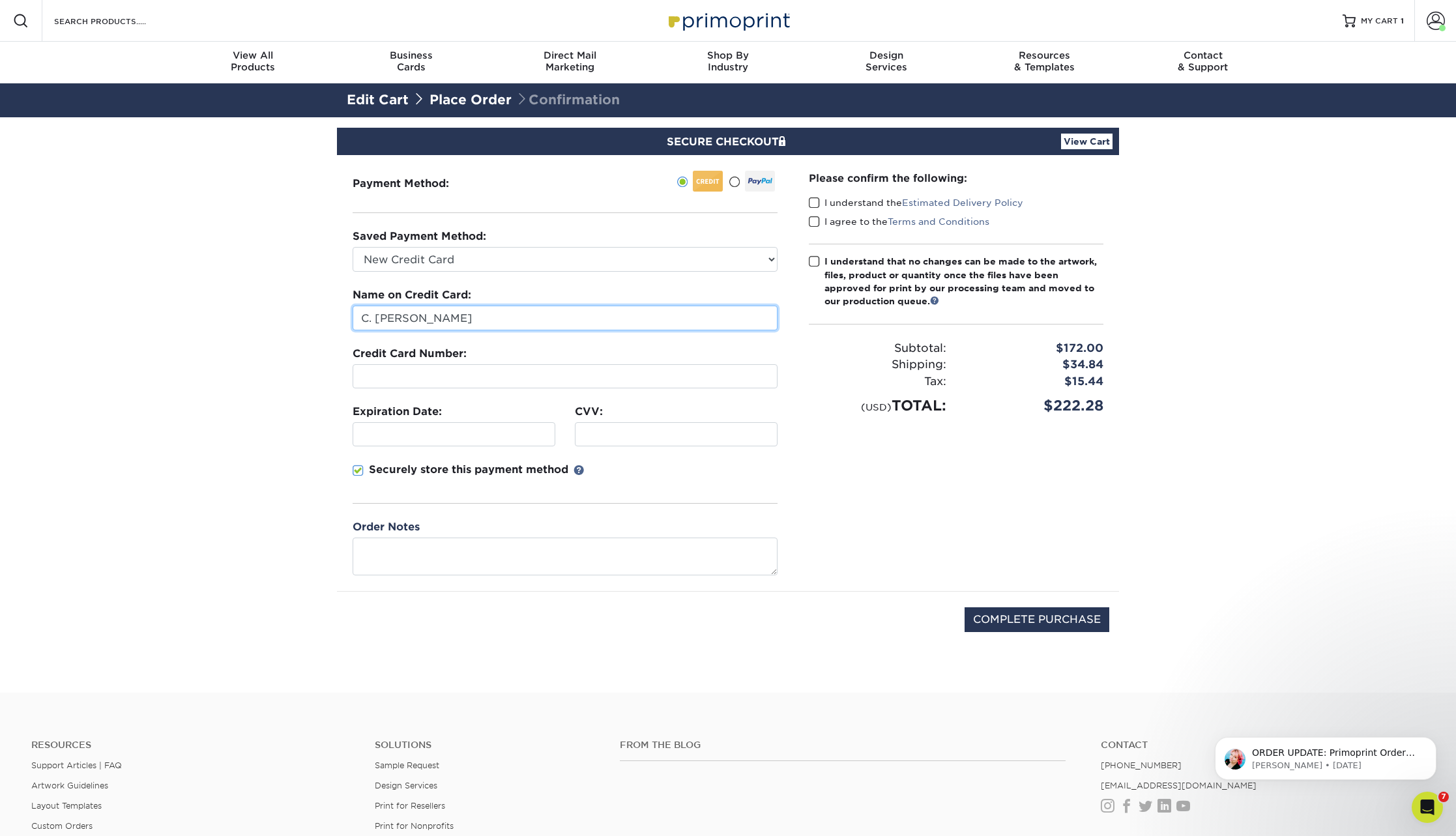
click at [402, 317] on input "C. Herb Mccarthy" at bounding box center [565, 318] width 425 height 25
type input "Charles Mccarthy"
click at [1013, 618] on input "COMPLETE PURCHASE" at bounding box center [1037, 620] width 145 height 25
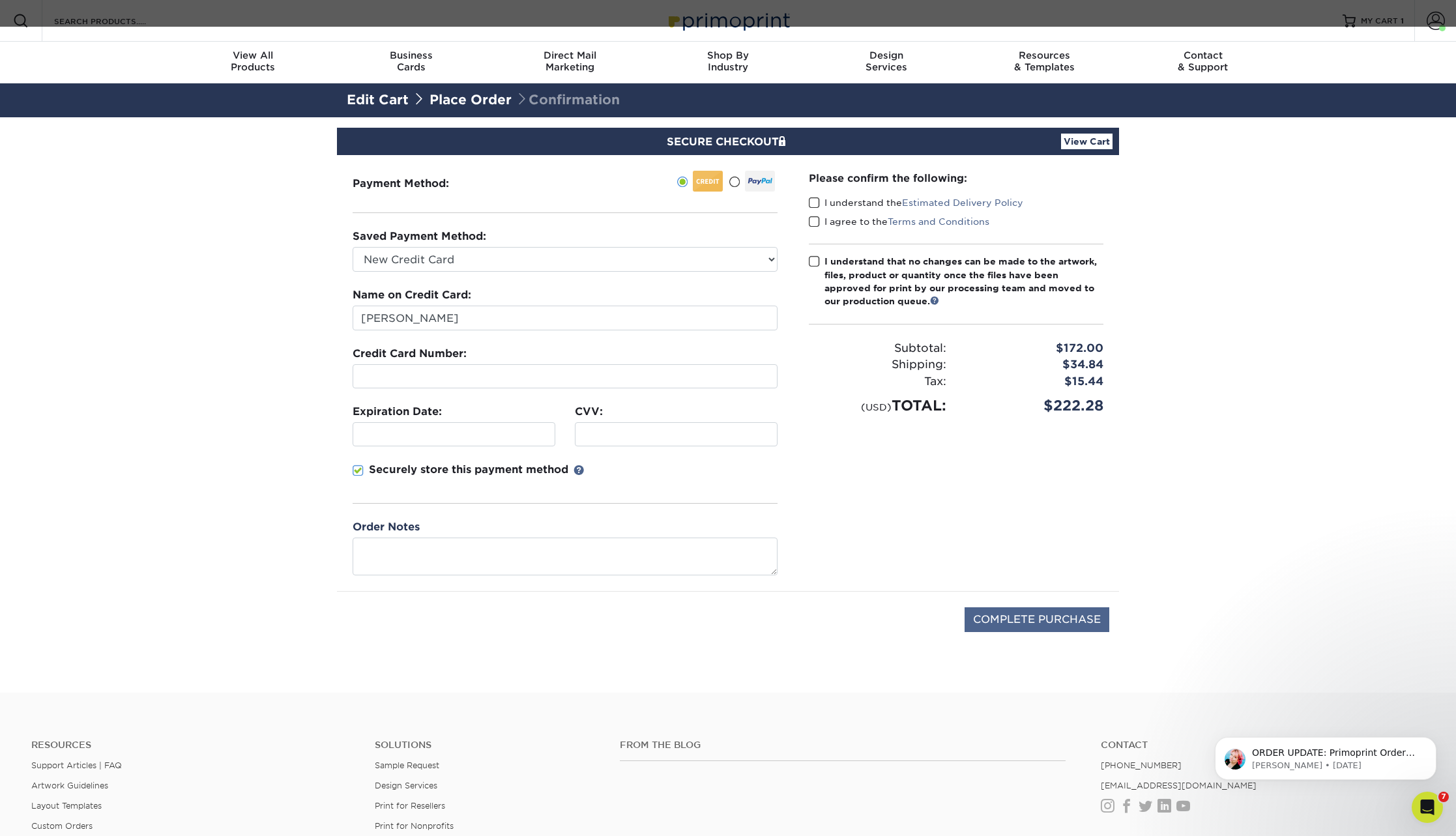
click at [1013, 618] on input "COMPLETE PURCHASE" at bounding box center [1037, 620] width 145 height 25
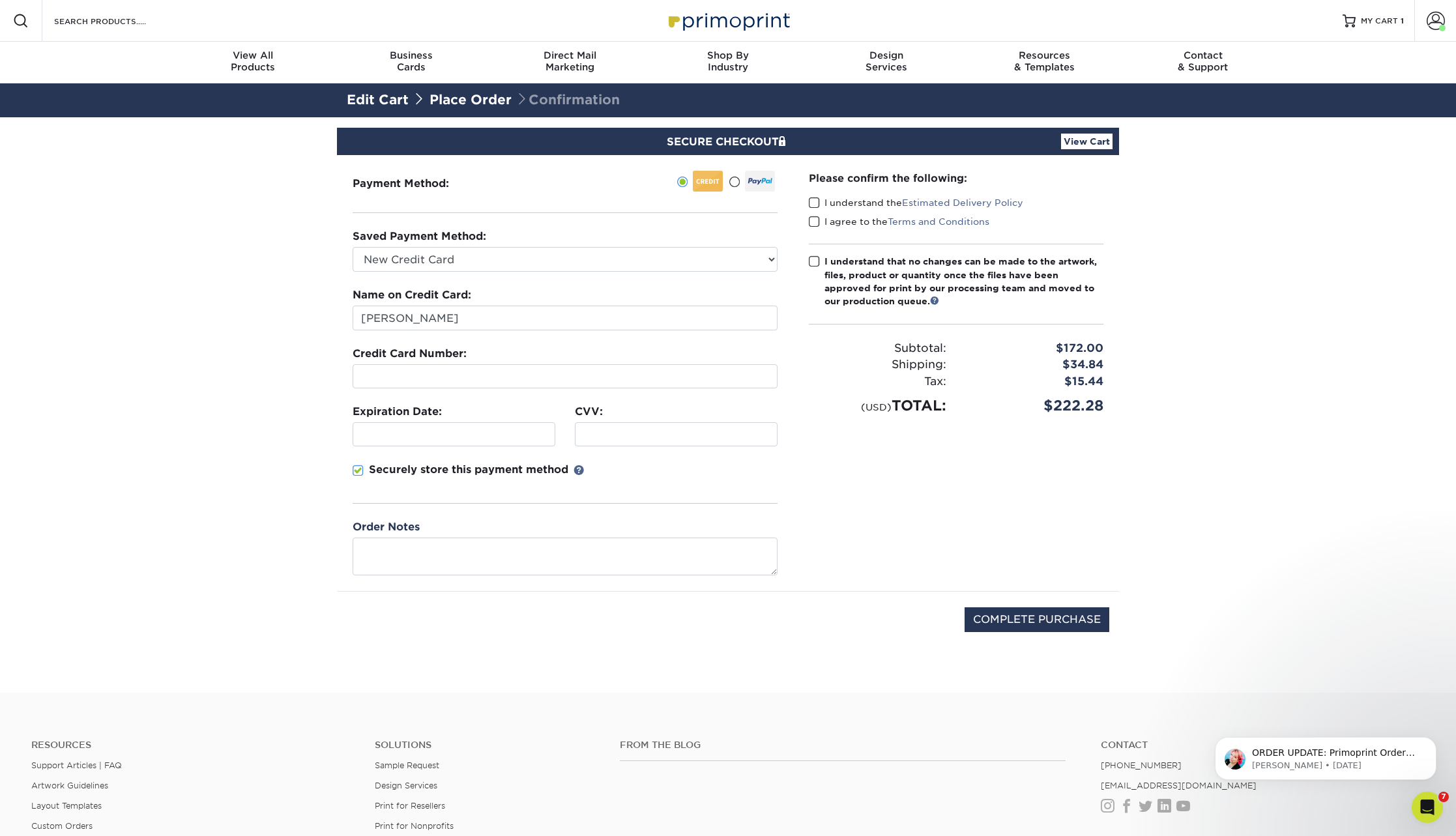
click at [815, 201] on span at bounding box center [814, 203] width 11 height 12
click at [0, 0] on input "I understand the Estimated Delivery Policy" at bounding box center [0, 0] width 0 height 0
click at [815, 222] on span at bounding box center [814, 221] width 11 height 12
click at [0, 0] on input "I agree to the Terms and Conditions" at bounding box center [0, 0] width 0 height 0
click at [818, 257] on span at bounding box center [814, 261] width 11 height 12
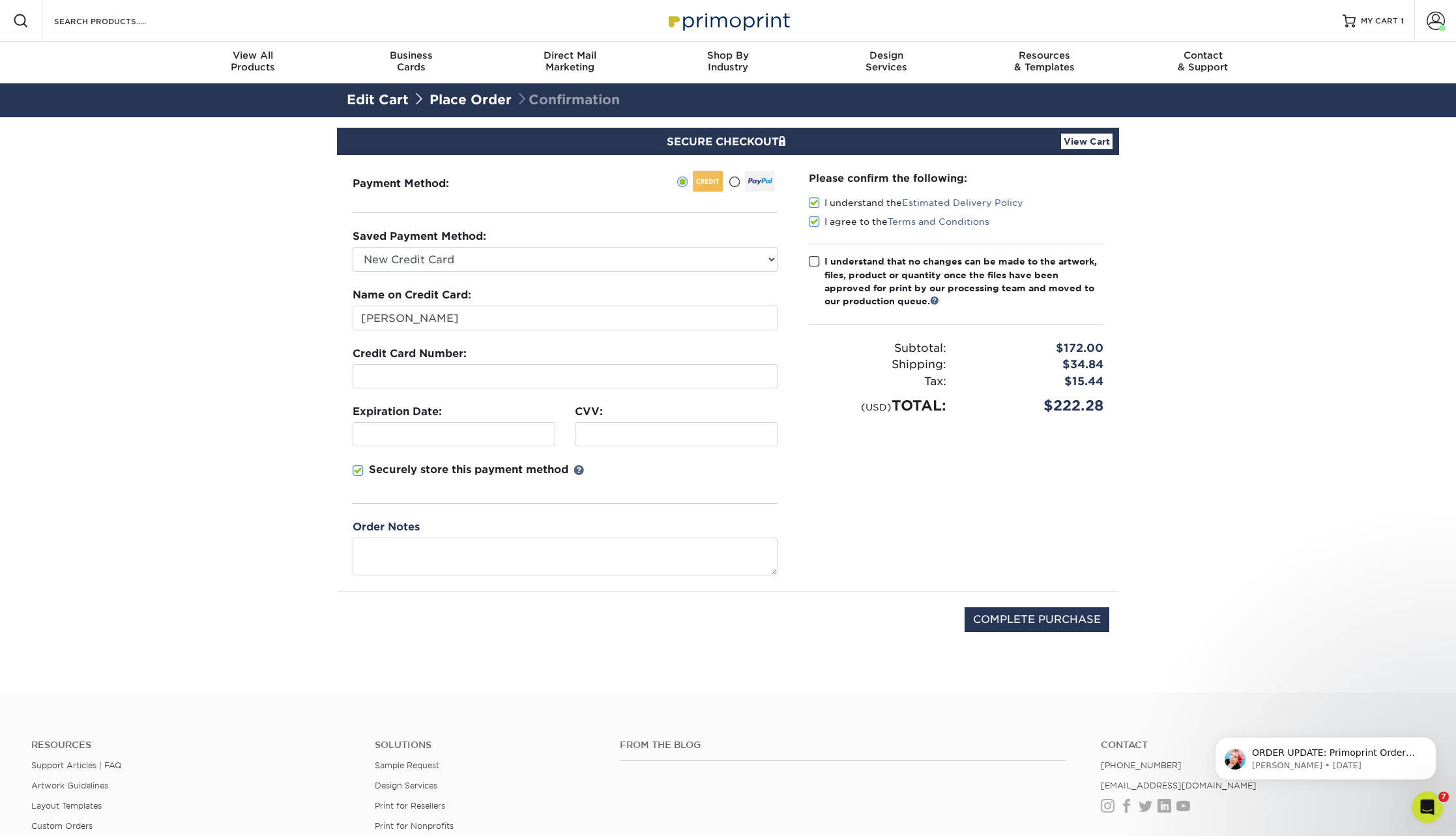
click at [0, 0] on input "I understand that no changes can be made to the artwork, files, product or quan…" at bounding box center [0, 0] width 0 height 0
click at [1046, 614] on input "COMPLETE PURCHASE" at bounding box center [1037, 620] width 145 height 25
click at [1029, 621] on input "PROCESSING, PLEASE WAIT..." at bounding box center [1019, 620] width 180 height 25
type input "STILL PROCESSING, PLEASE WAIT.."
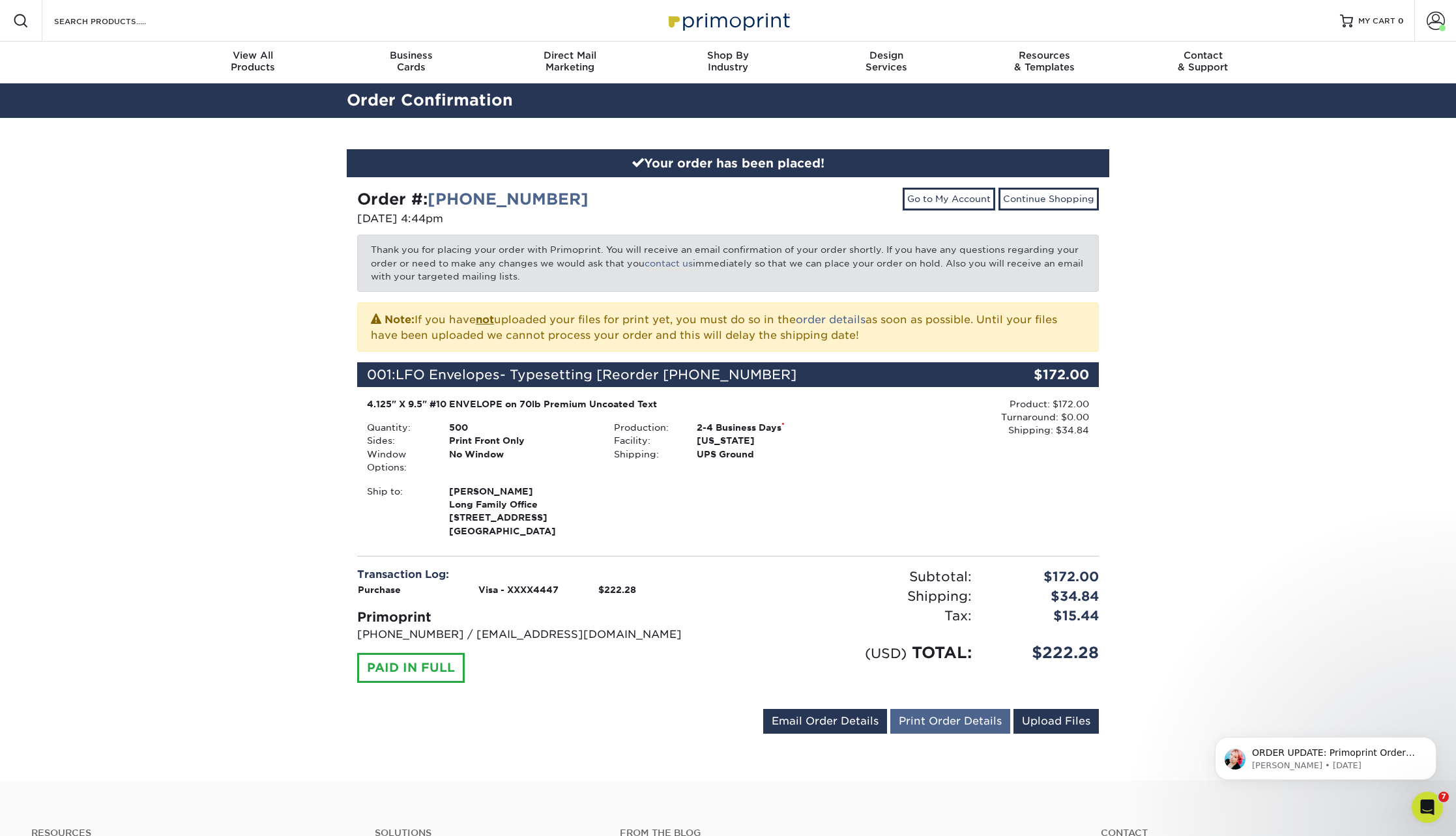
click at [952, 716] on link "Print Order Details" at bounding box center [950, 721] width 120 height 25
click at [263, 348] on div "Your order has been placed! Order #: [PHONE_NUMBER] [DATE] 4:44pm Go to My Acco…" at bounding box center [728, 450] width 1456 height 663
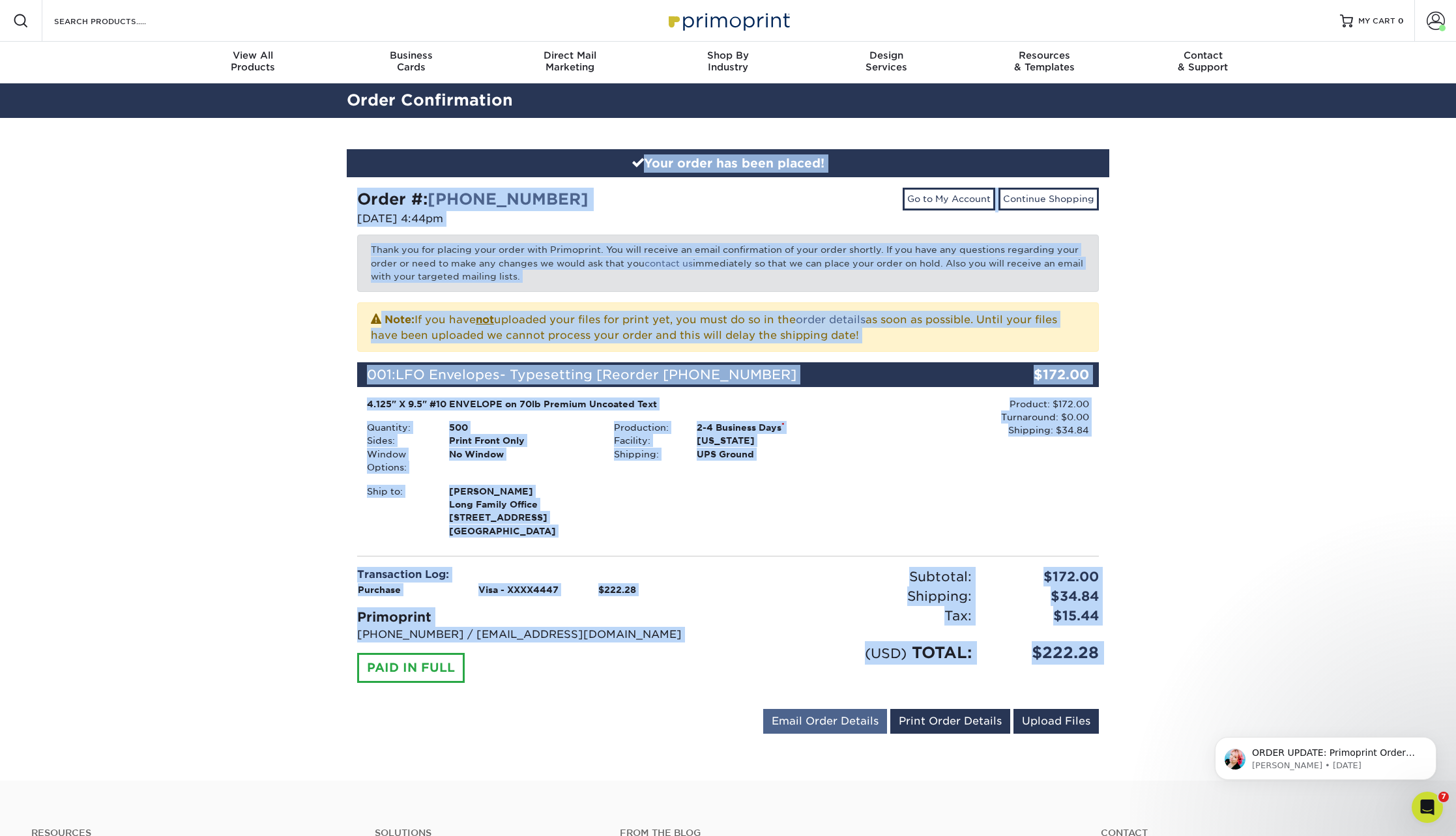
drag, startPoint x: 335, startPoint y: 133, endPoint x: 809, endPoint y: 711, distance: 747.5
click at [809, 711] on div "Your order has been placed! Order #: [PHONE_NUMBER] [DATE] 4:44pm Go to My Acco…" at bounding box center [728, 450] width 1456 height 663
copy div "Your order has been placed! Order #: [PHONE_NUMBER] [DATE] 4:44pm Go to My Acco…"
